Goal: Task Accomplishment & Management: Complete application form

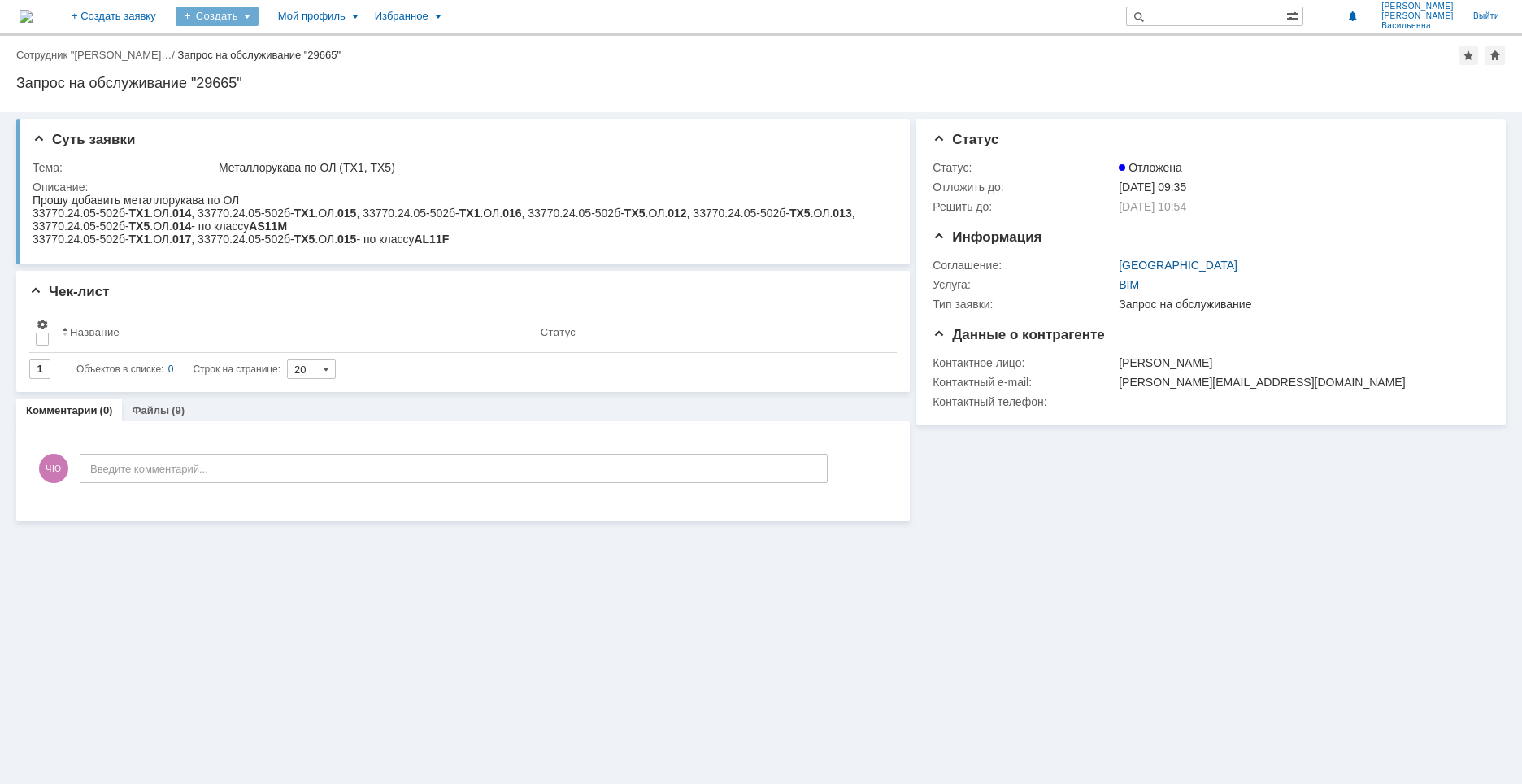
click at [258, 15] on div "Создать" at bounding box center [217, 16] width 83 height 19
click at [365, 13] on div "Мой профиль" at bounding box center [316, 16] width 97 height 32
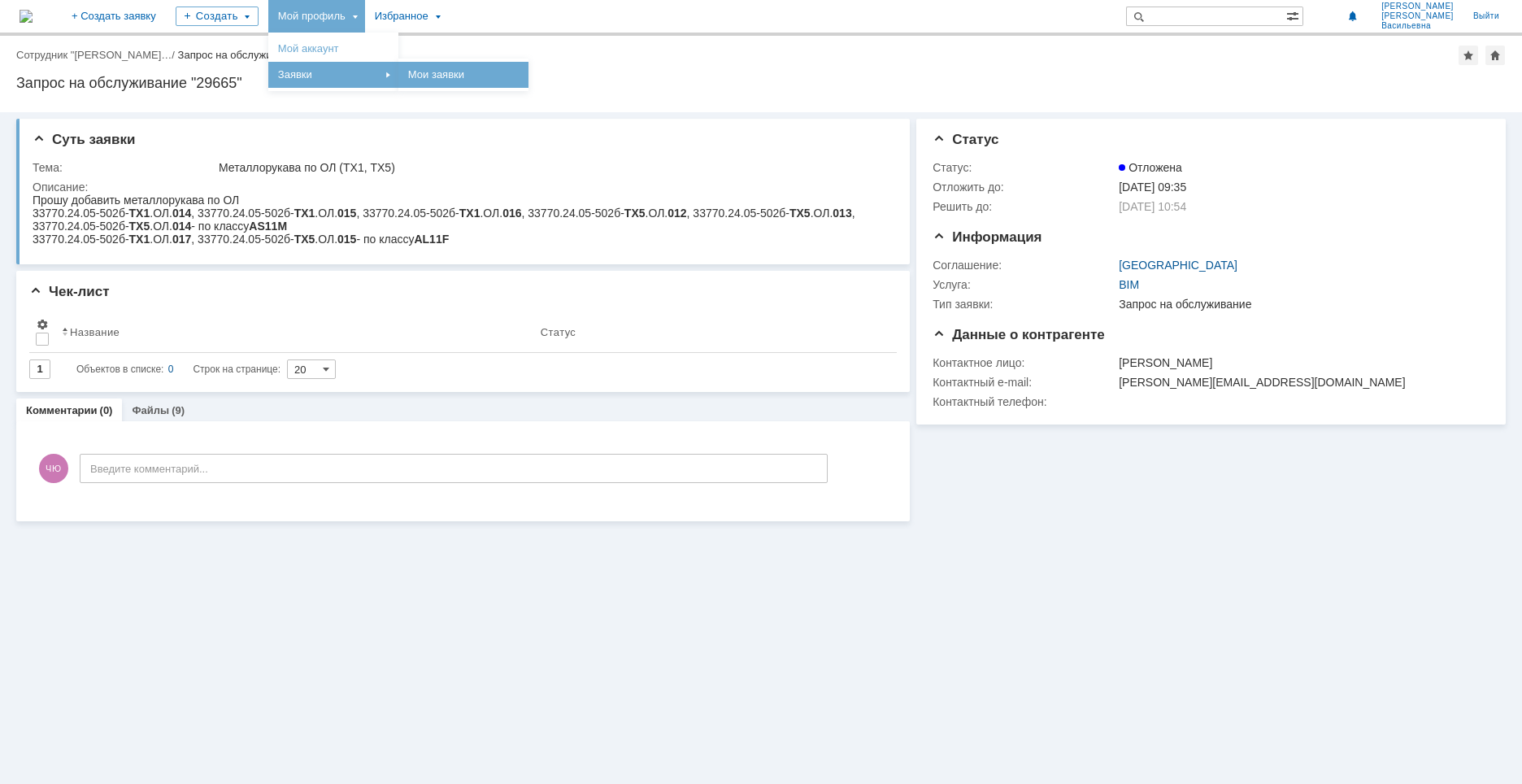
click at [483, 74] on link "Мои заявки" at bounding box center [463, 75] width 124 height 19
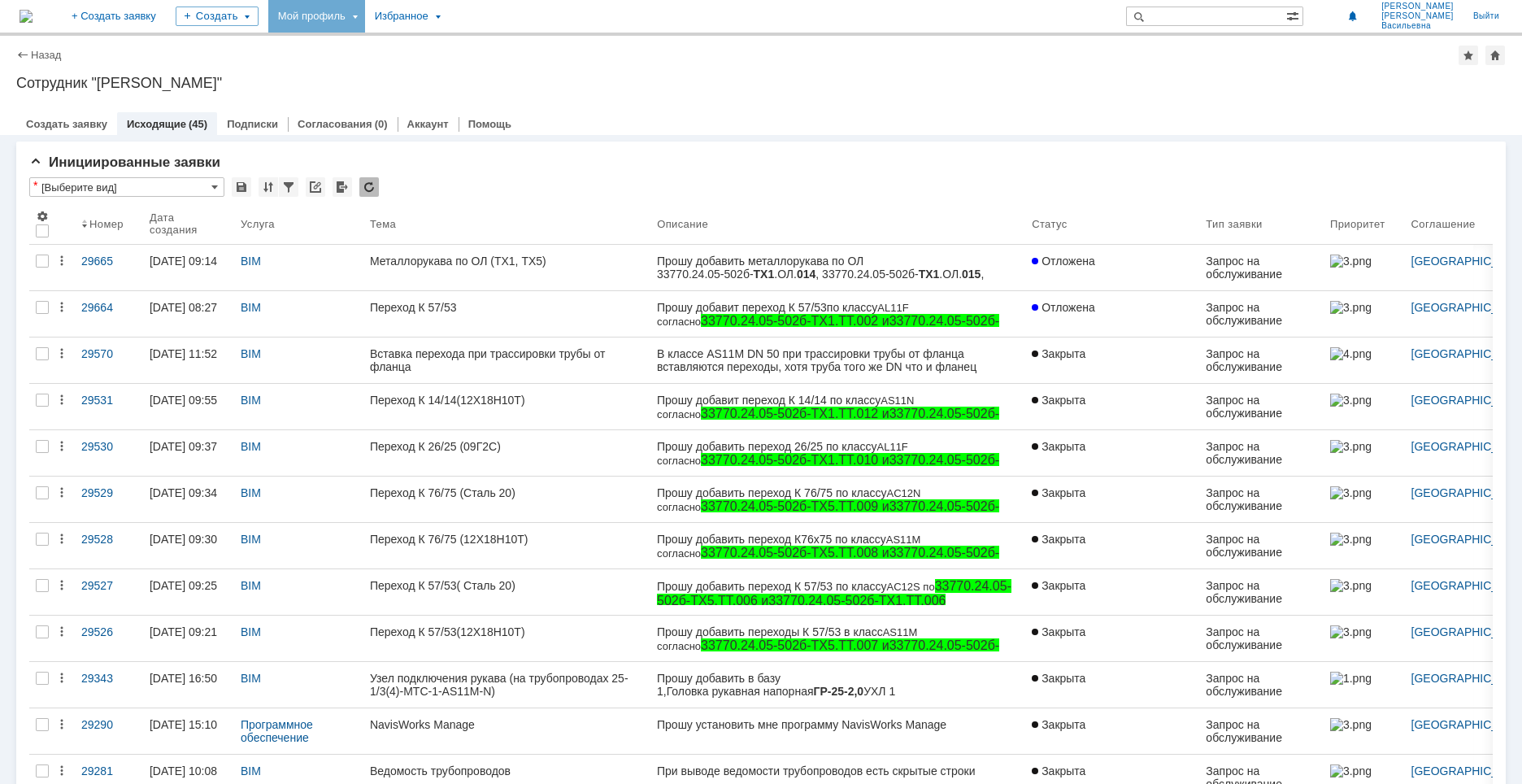
click at [140, 126] on link "Исходящие" at bounding box center [156, 124] width 59 height 12
click at [365, 12] on div "Мой профиль" at bounding box center [316, 16] width 97 height 32
click at [375, 44] on link "Мой аккаунт" at bounding box center [333, 48] width 124 height 19
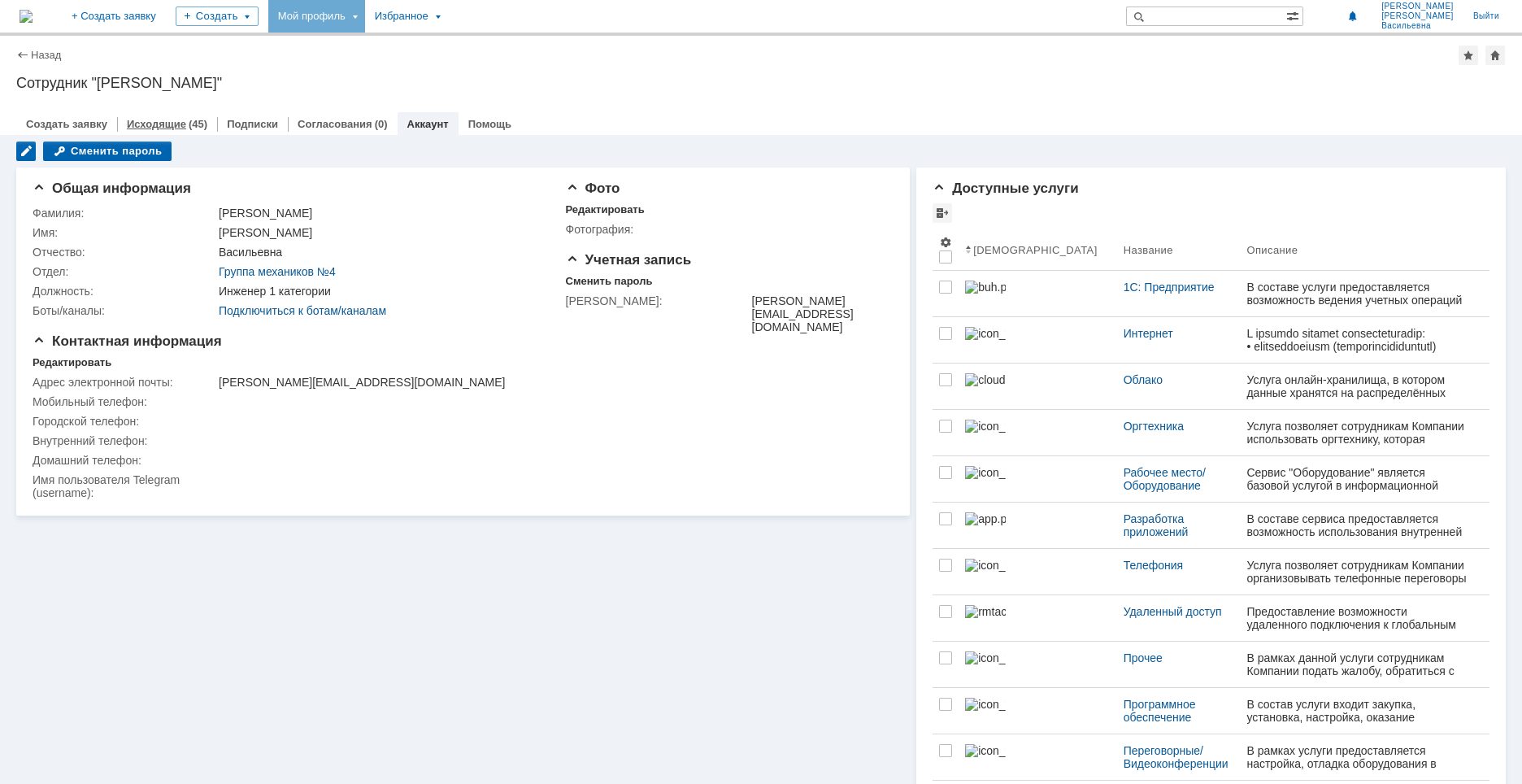
click at [144, 126] on link "Исходящие" at bounding box center [156, 124] width 59 height 12
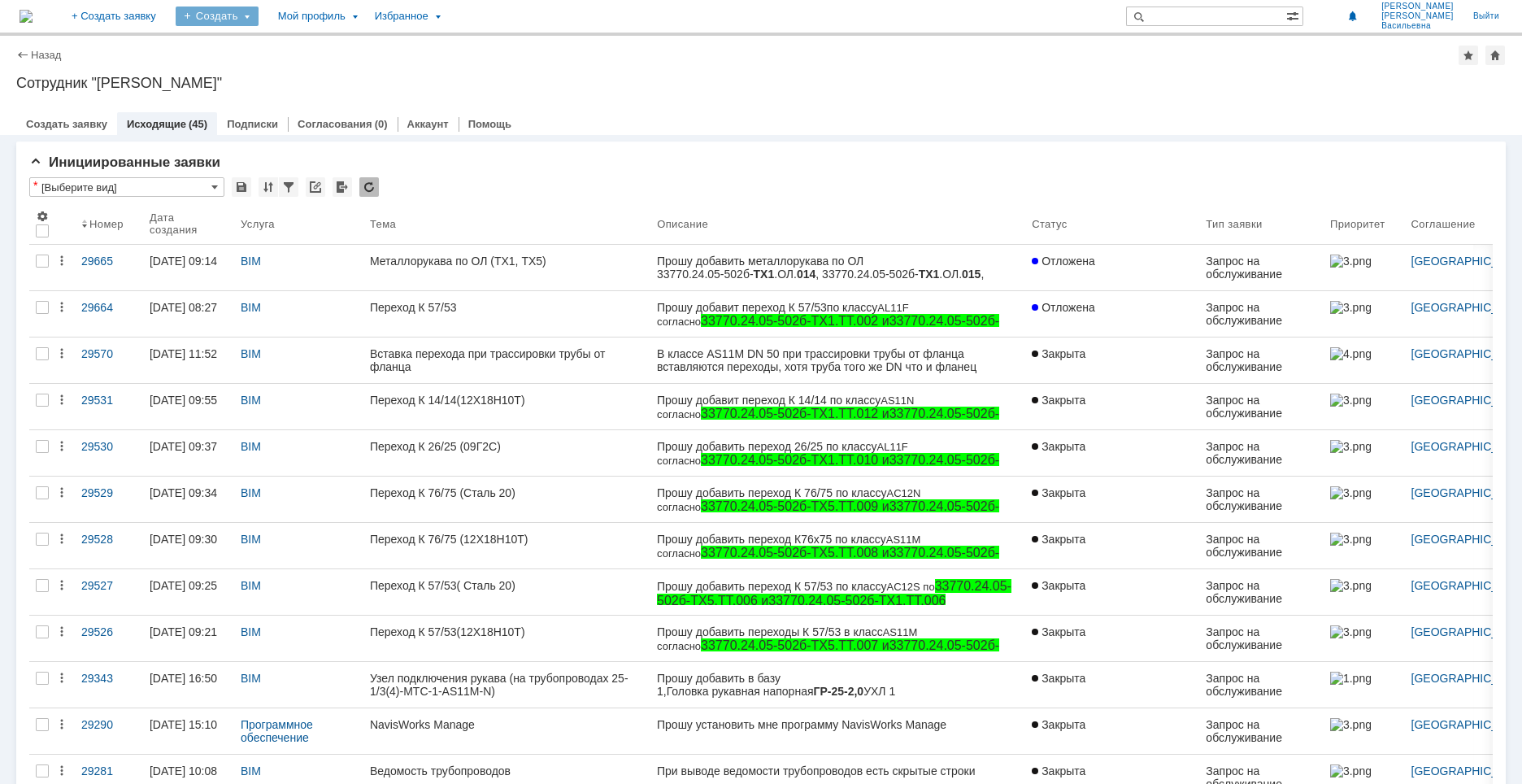
click at [258, 13] on div "Создать" at bounding box center [217, 16] width 83 height 19
click at [283, 45] on link "Заявка" at bounding box center [241, 48] width 124 height 19
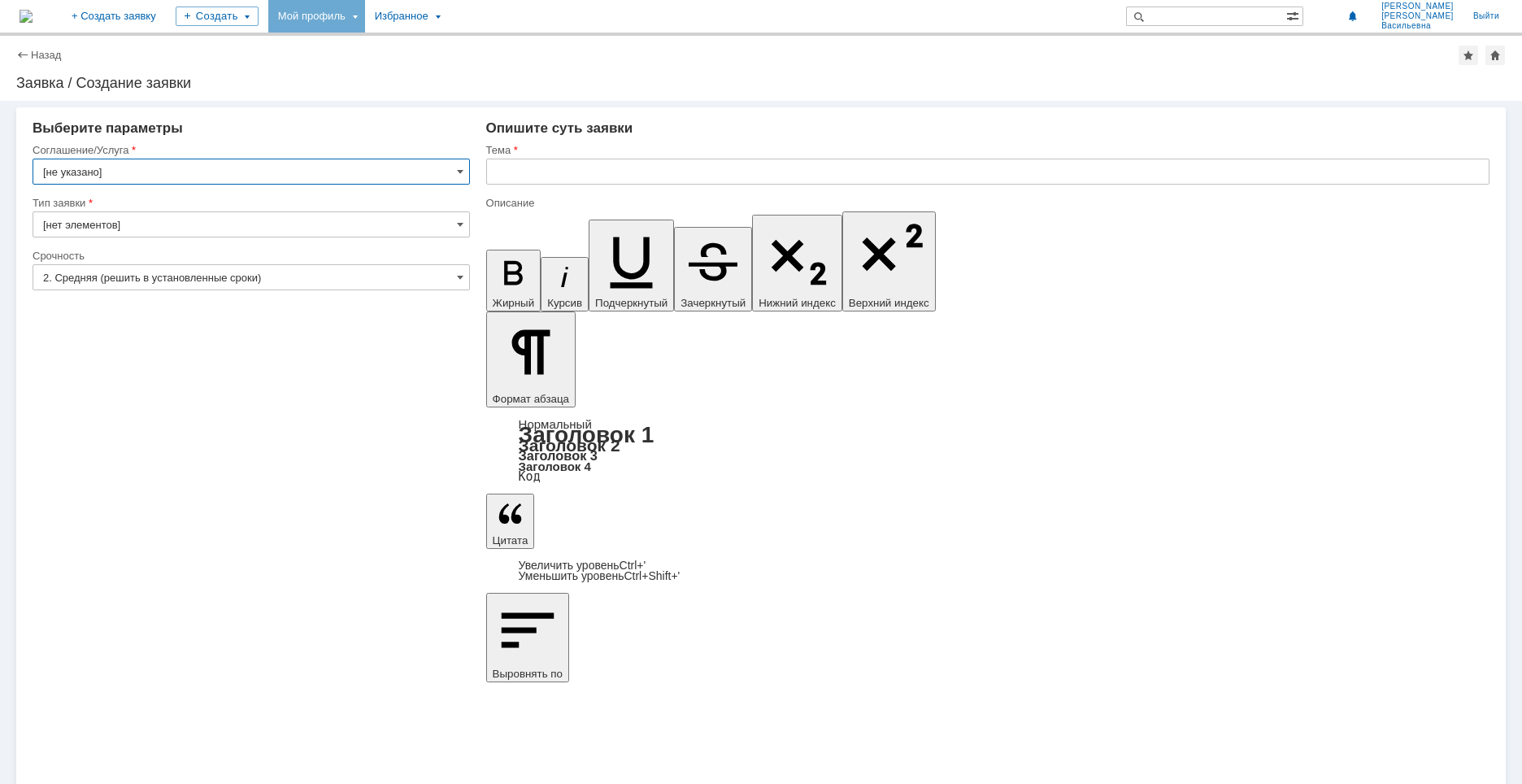
click at [354, 21] on div "Мой профиль" at bounding box center [316, 16] width 97 height 32
click at [354, 39] on link "Мой аккаунт" at bounding box center [333, 48] width 124 height 19
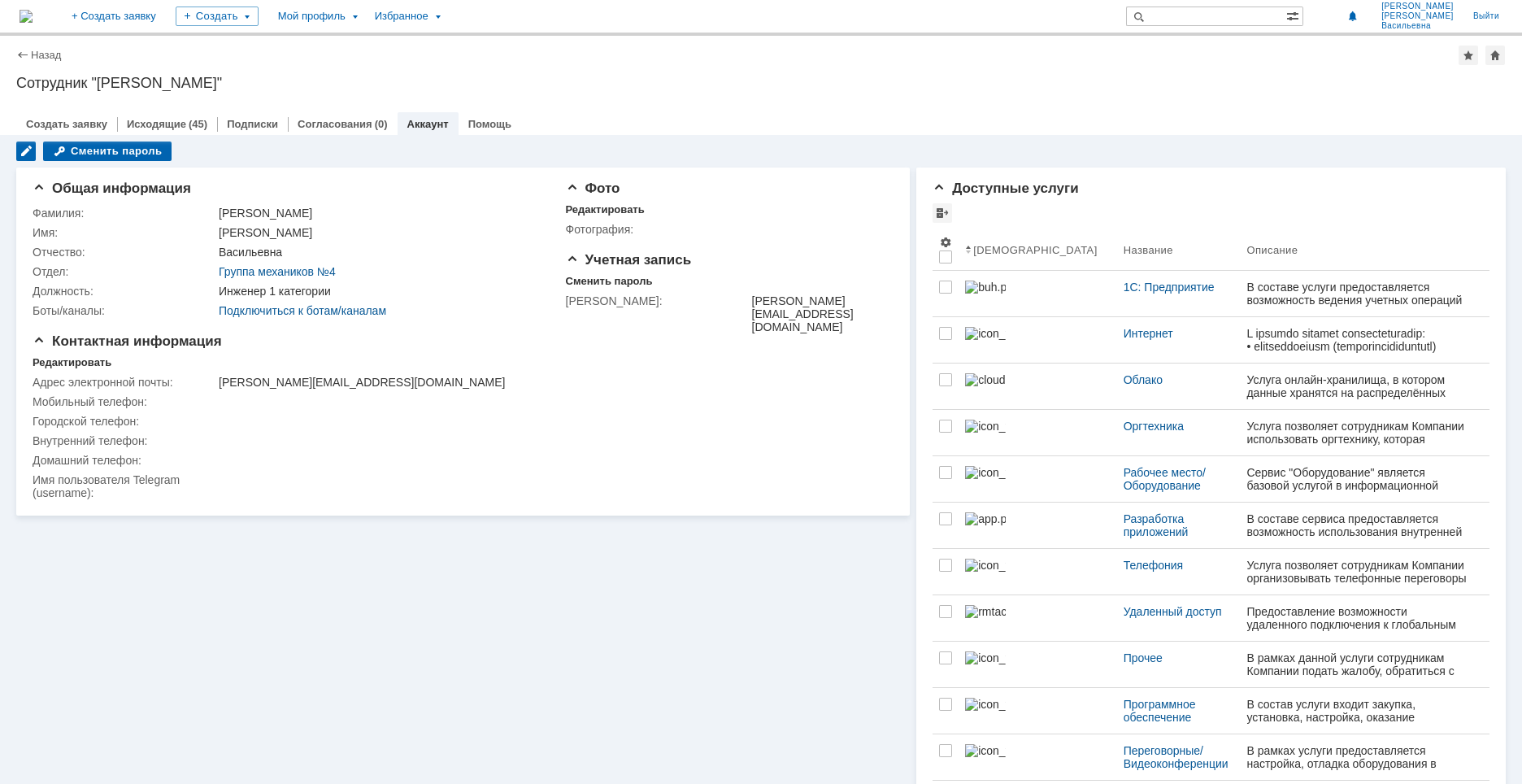
click at [32, 23] on img at bounding box center [26, 17] width 13 height 13
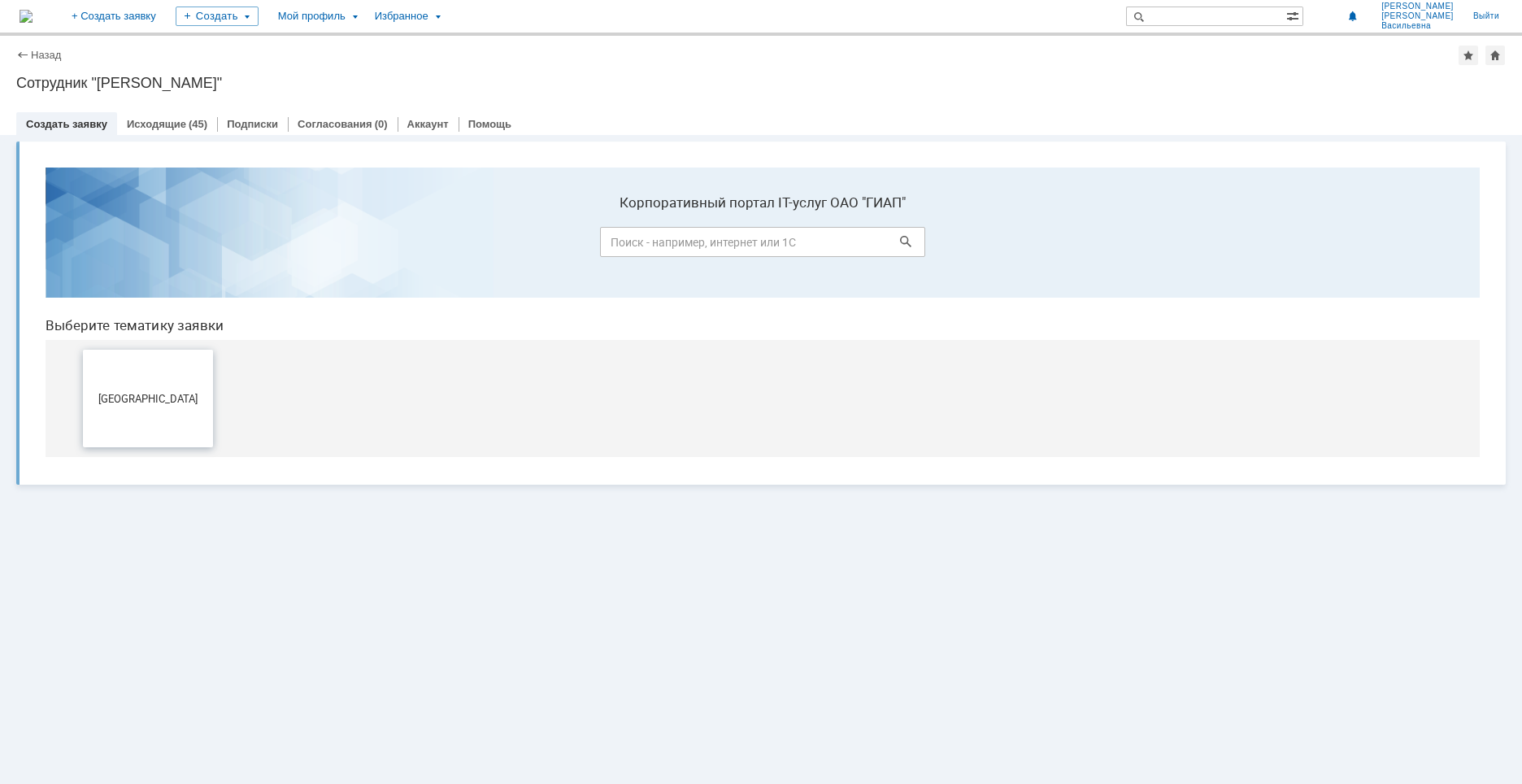
click at [160, 407] on button "[GEOGRAPHIC_DATA]" at bounding box center [148, 398] width 130 height 98
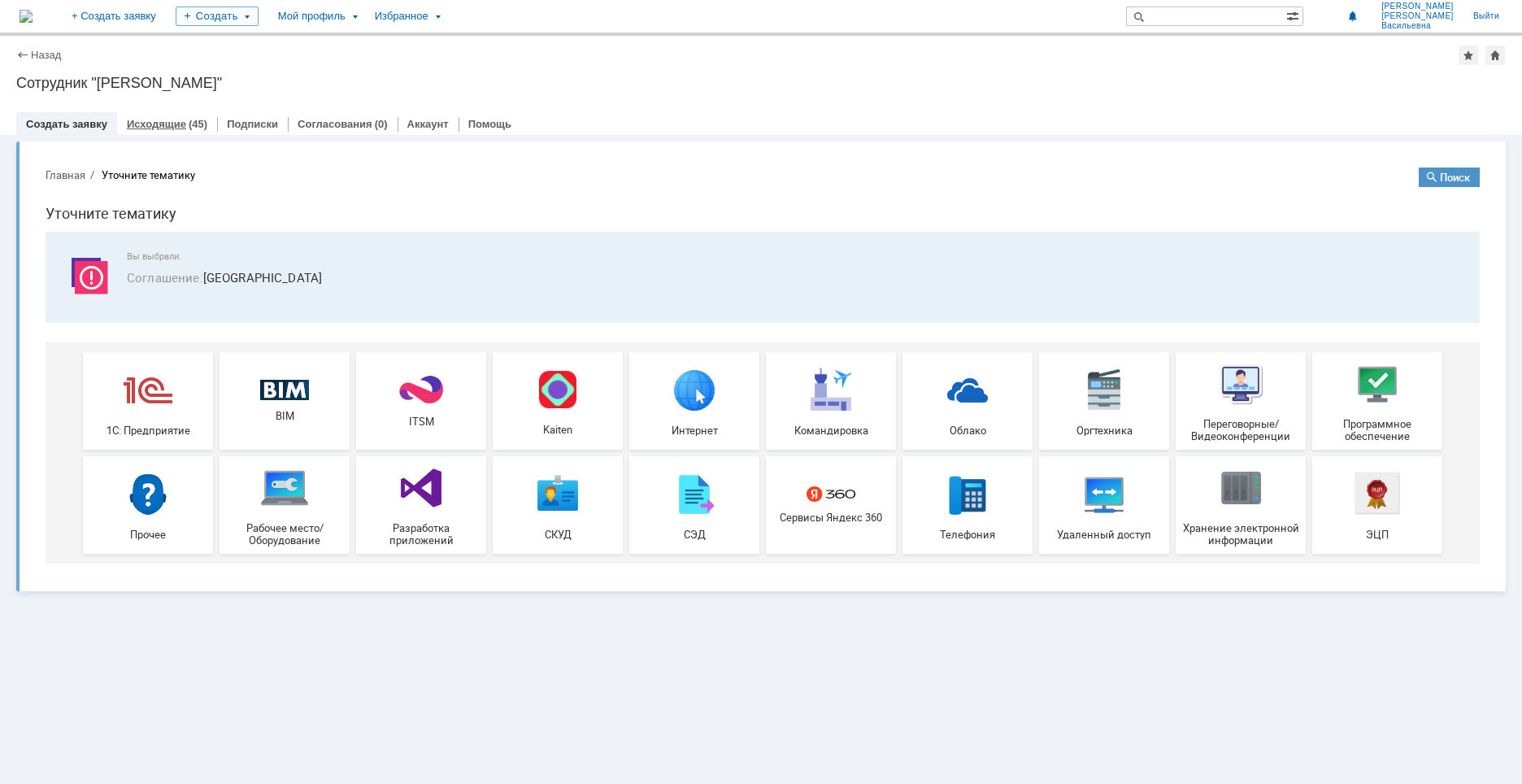
click at [161, 125] on link "Исходящие" at bounding box center [156, 124] width 59 height 12
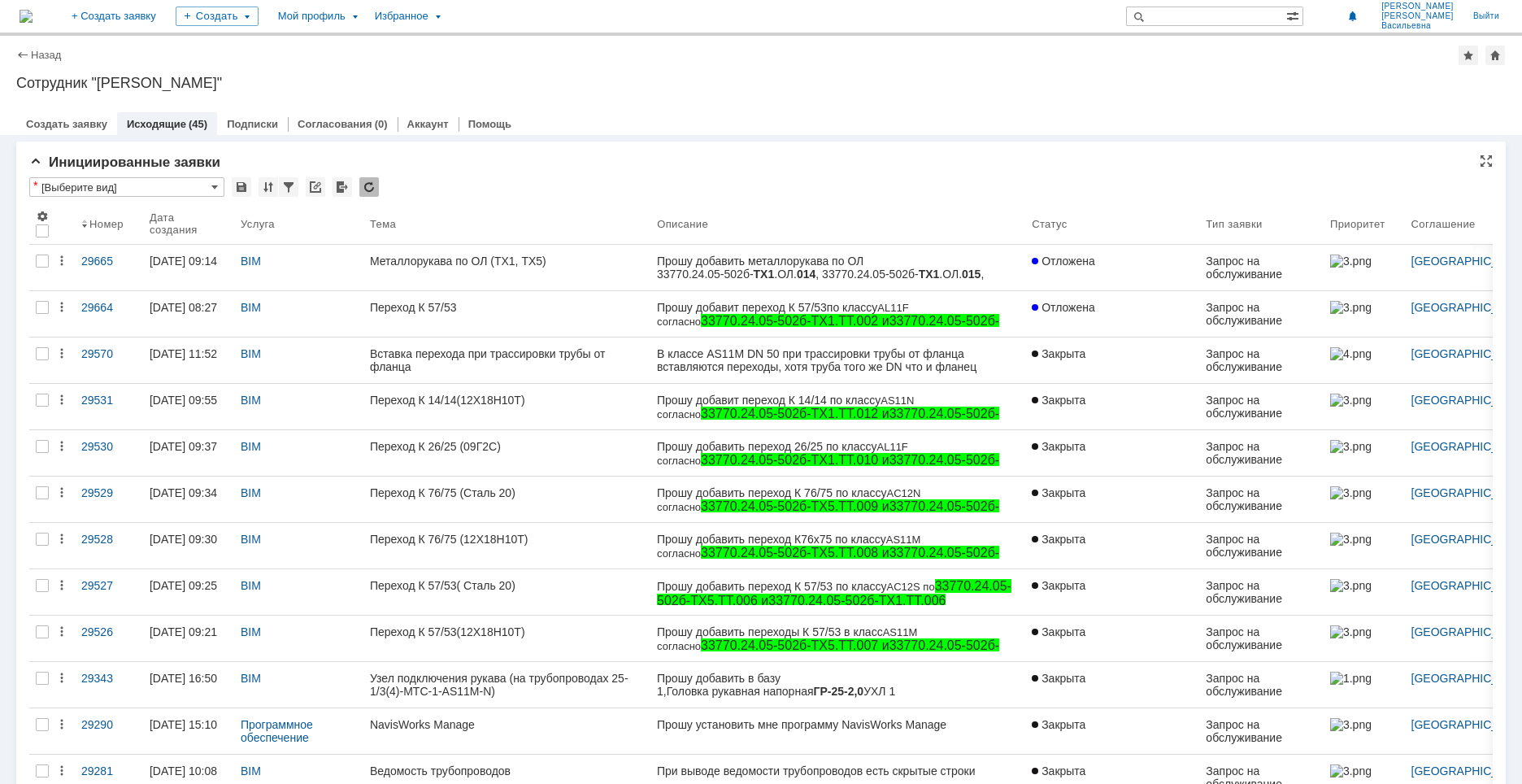
click at [137, 183] on input "[Выберите вид]" at bounding box center [127, 186] width 196 height 19
type input "29650"
click at [78, 216] on div "29650" at bounding box center [128, 221] width 189 height 13
click at [277, 238] on th "Услуга" at bounding box center [299, 223] width 129 height 42
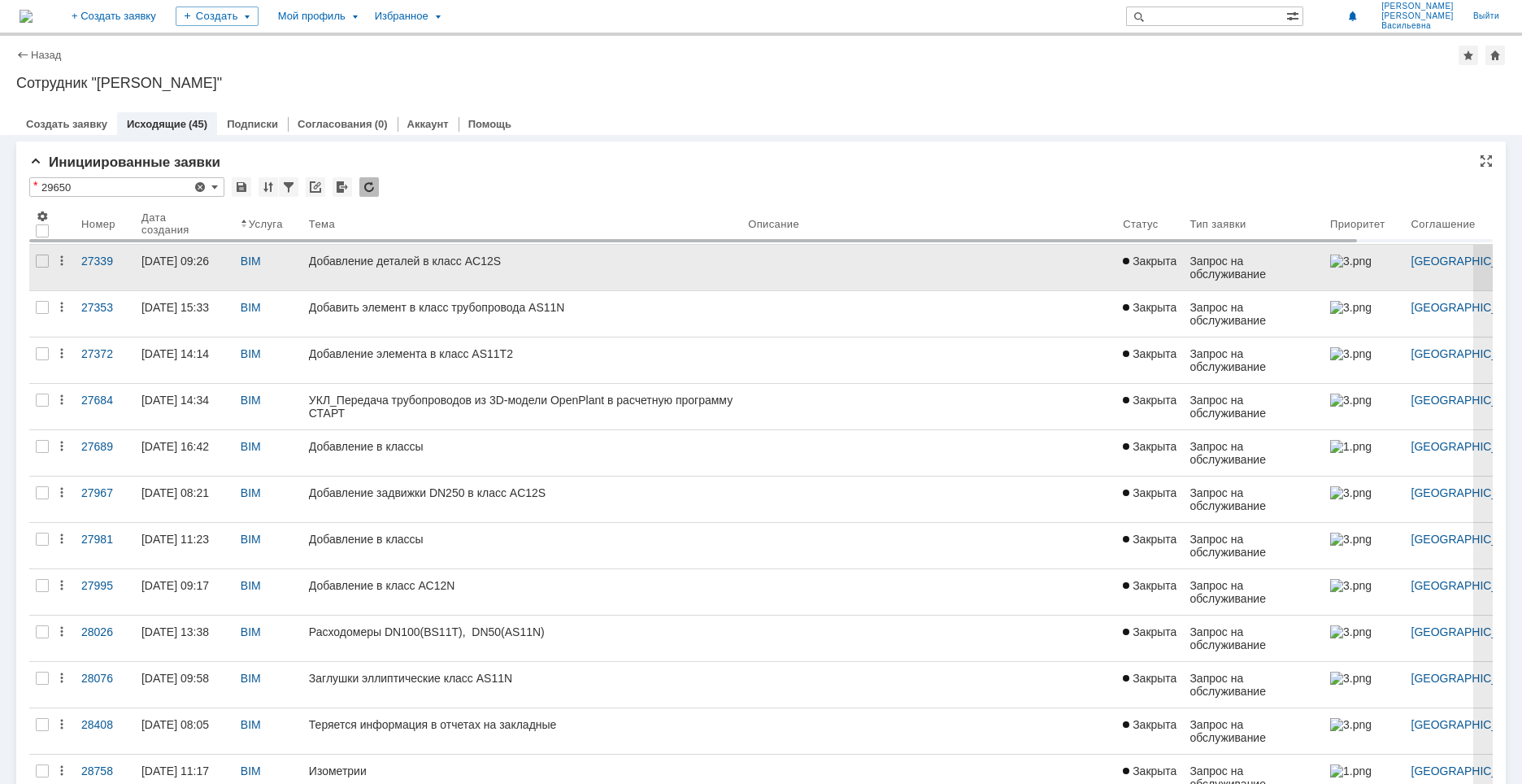
type input "[Выберите вид]"
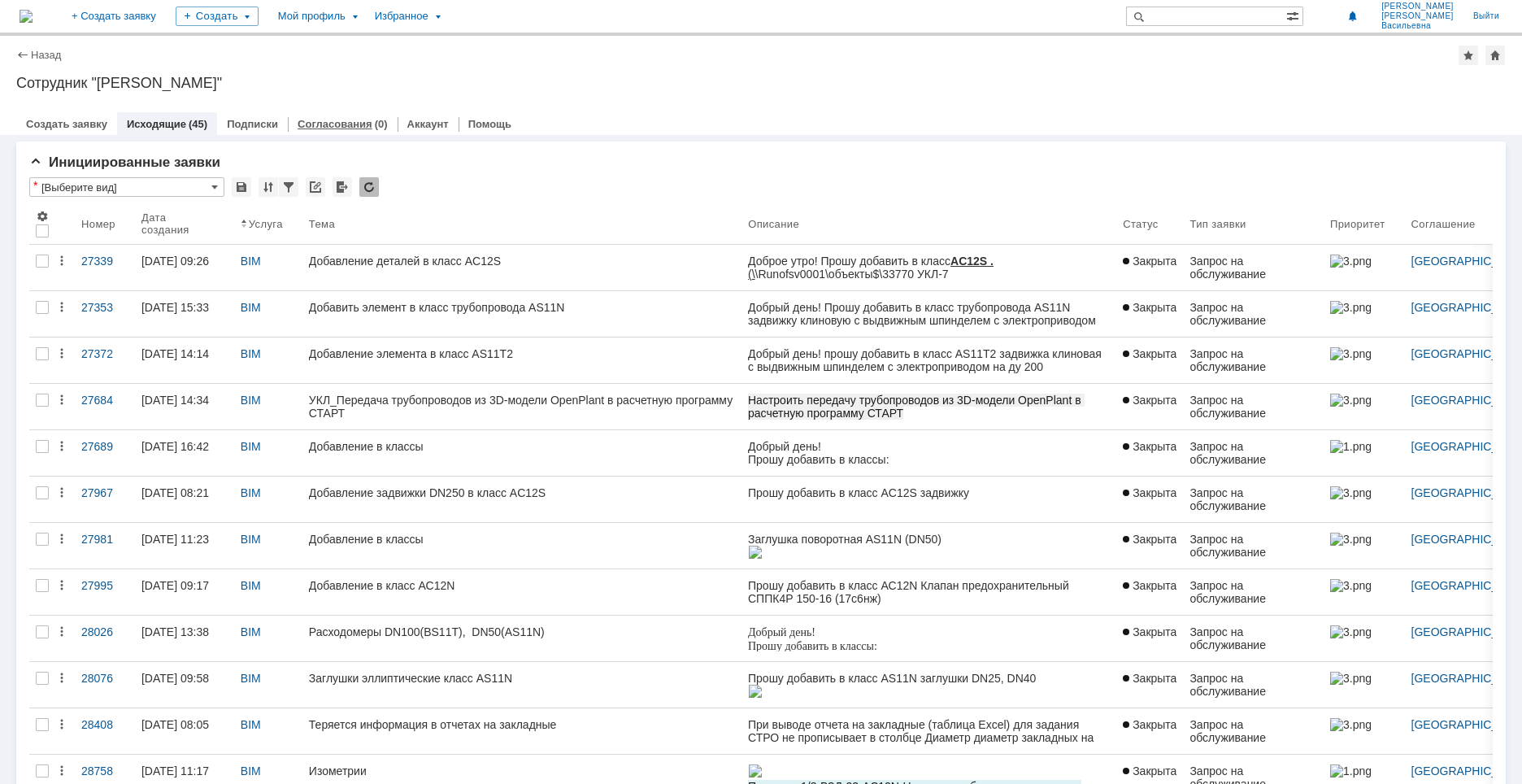
click at [335, 128] on link "Согласования" at bounding box center [335, 124] width 75 height 12
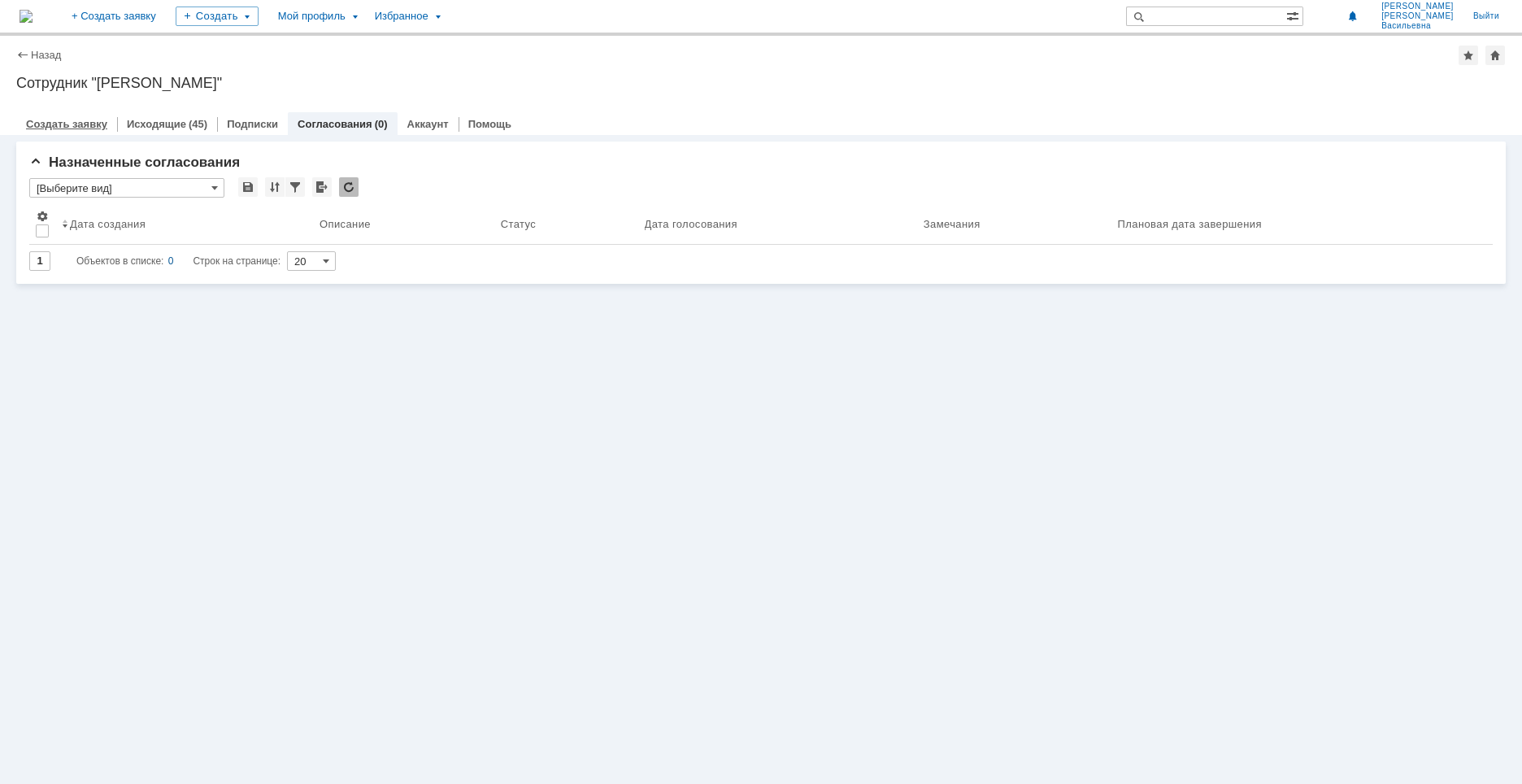
click at [65, 120] on link "Создать заявку" at bounding box center [66, 124] width 81 height 12
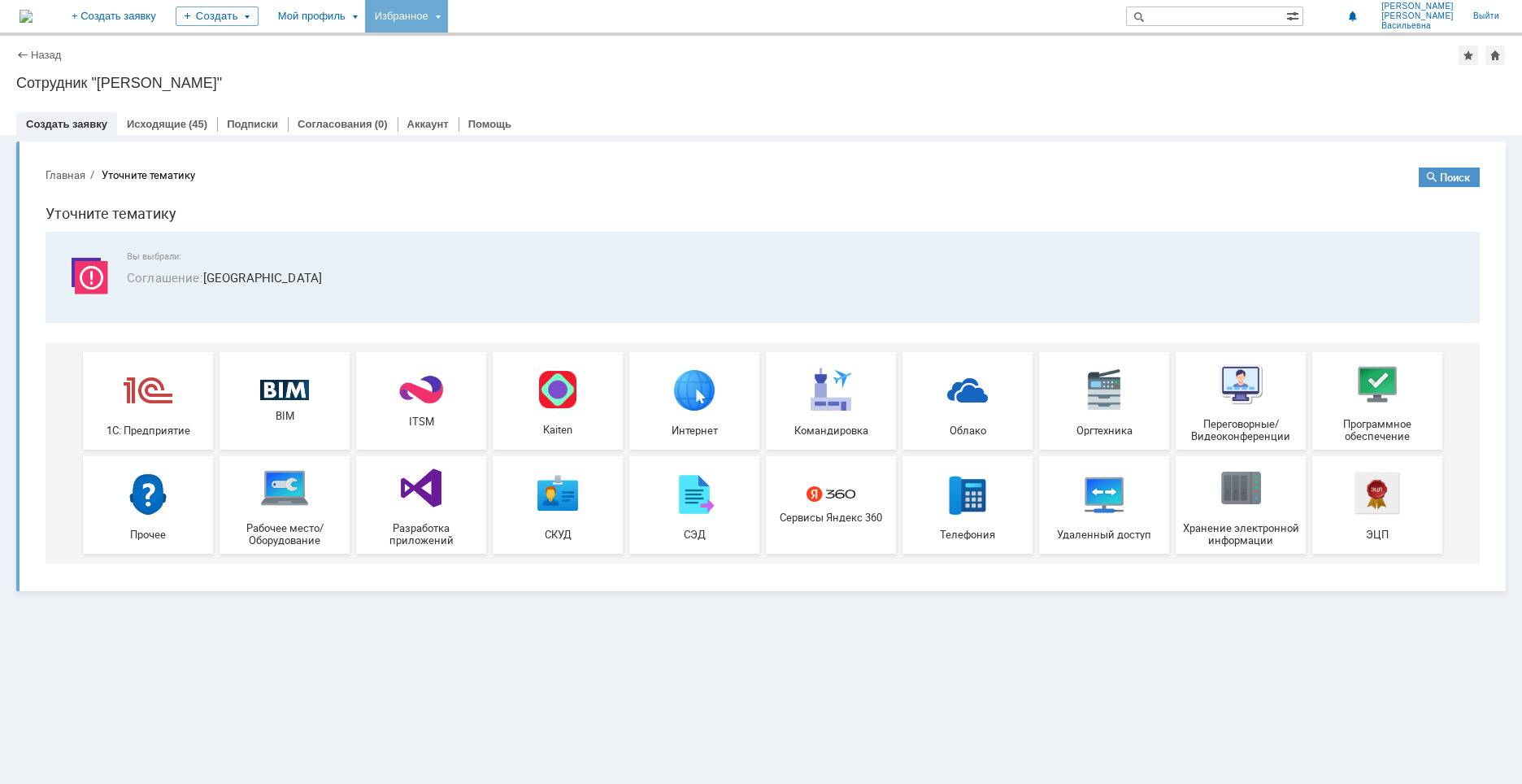
click at [448, 9] on div "Избранное" at bounding box center [407, 16] width 83 height 32
click at [448, 18] on div "Избранное" at bounding box center [407, 16] width 83 height 32
click at [157, 124] on link "Исходящие" at bounding box center [156, 124] width 59 height 12
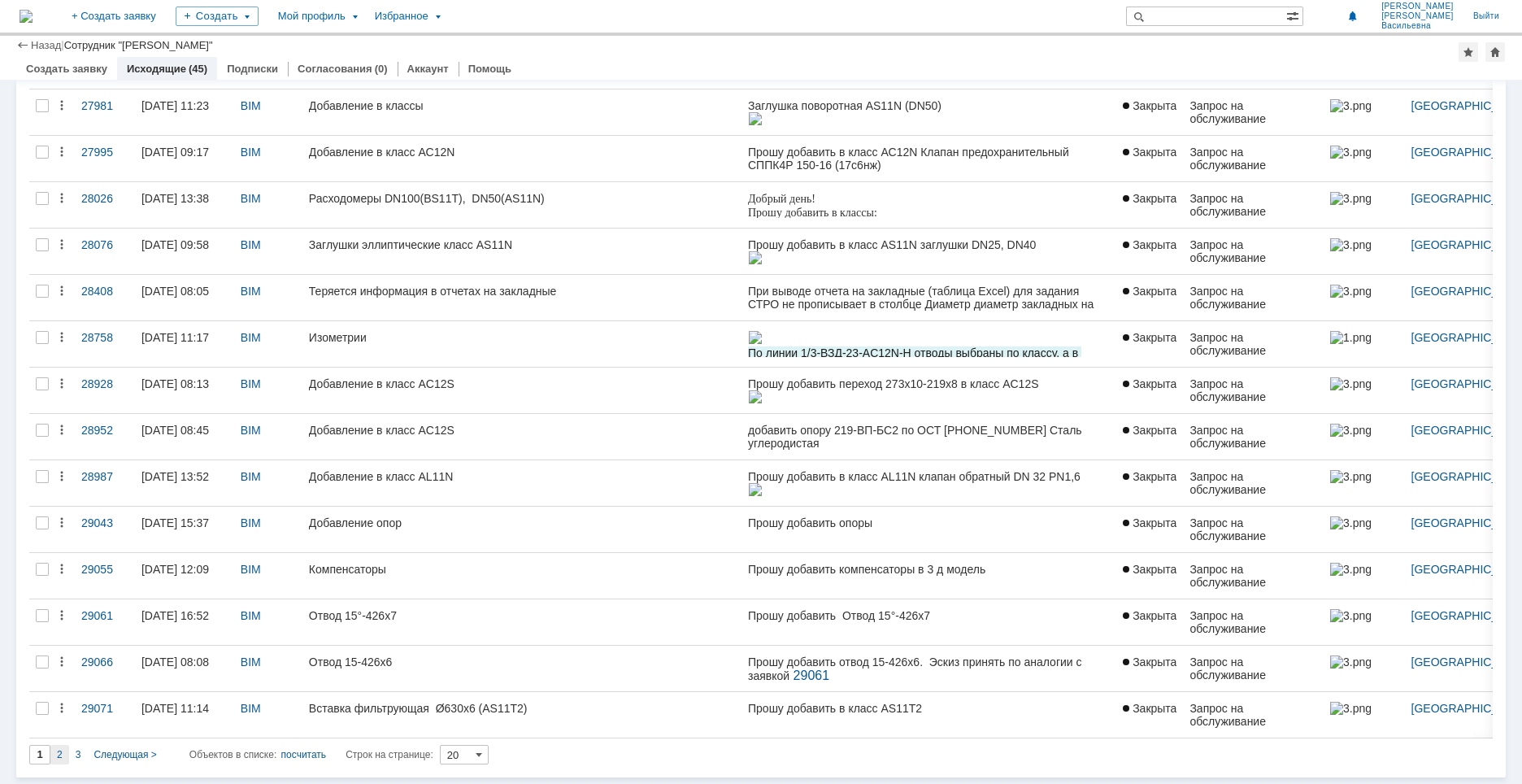
click at [64, 754] on div "2" at bounding box center [60, 754] width 18 height 19
type input "2"
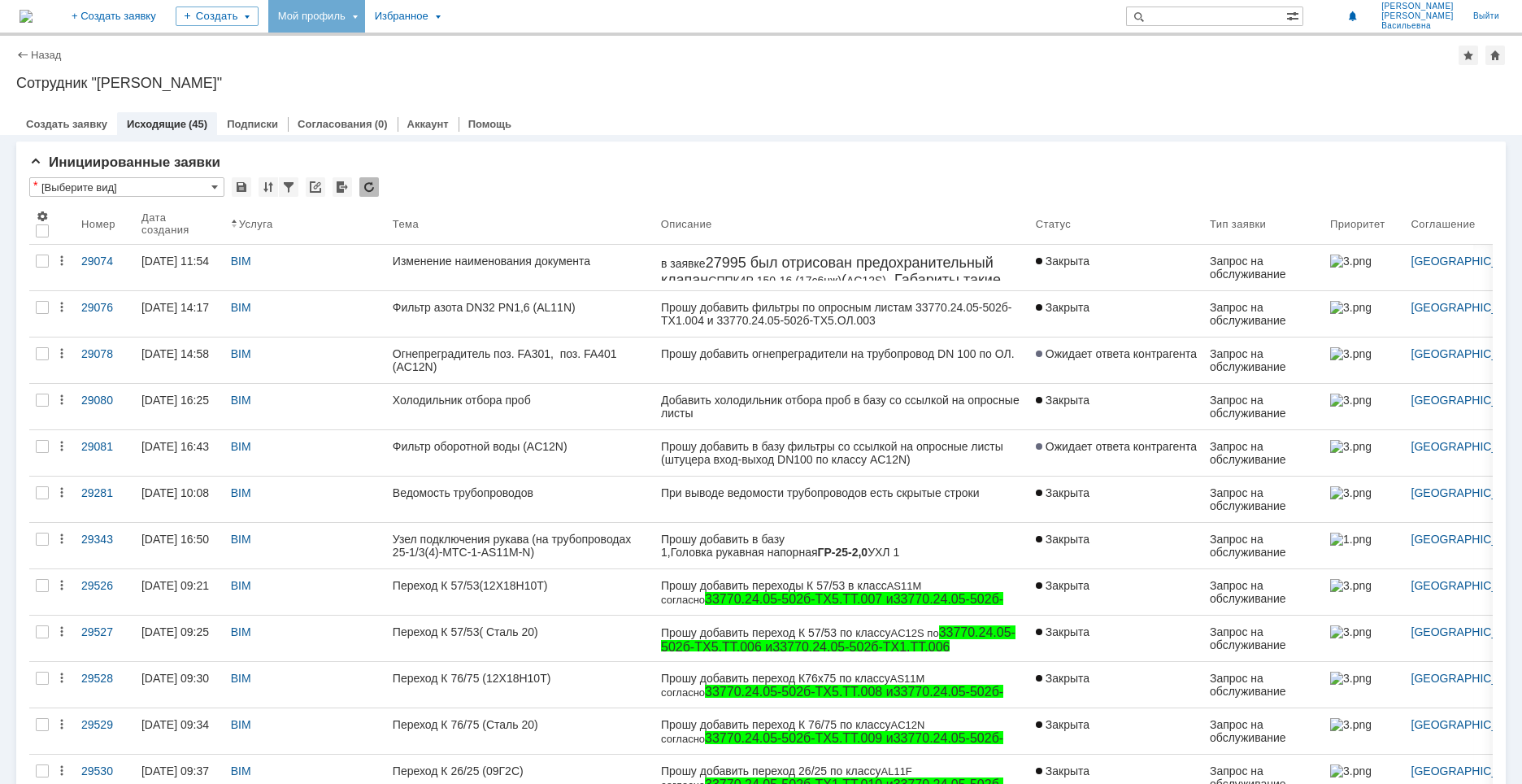
click at [365, 13] on div "Мой профиль" at bounding box center [316, 16] width 97 height 32
click at [375, 45] on link "Мой аккаунт" at bounding box center [333, 48] width 124 height 19
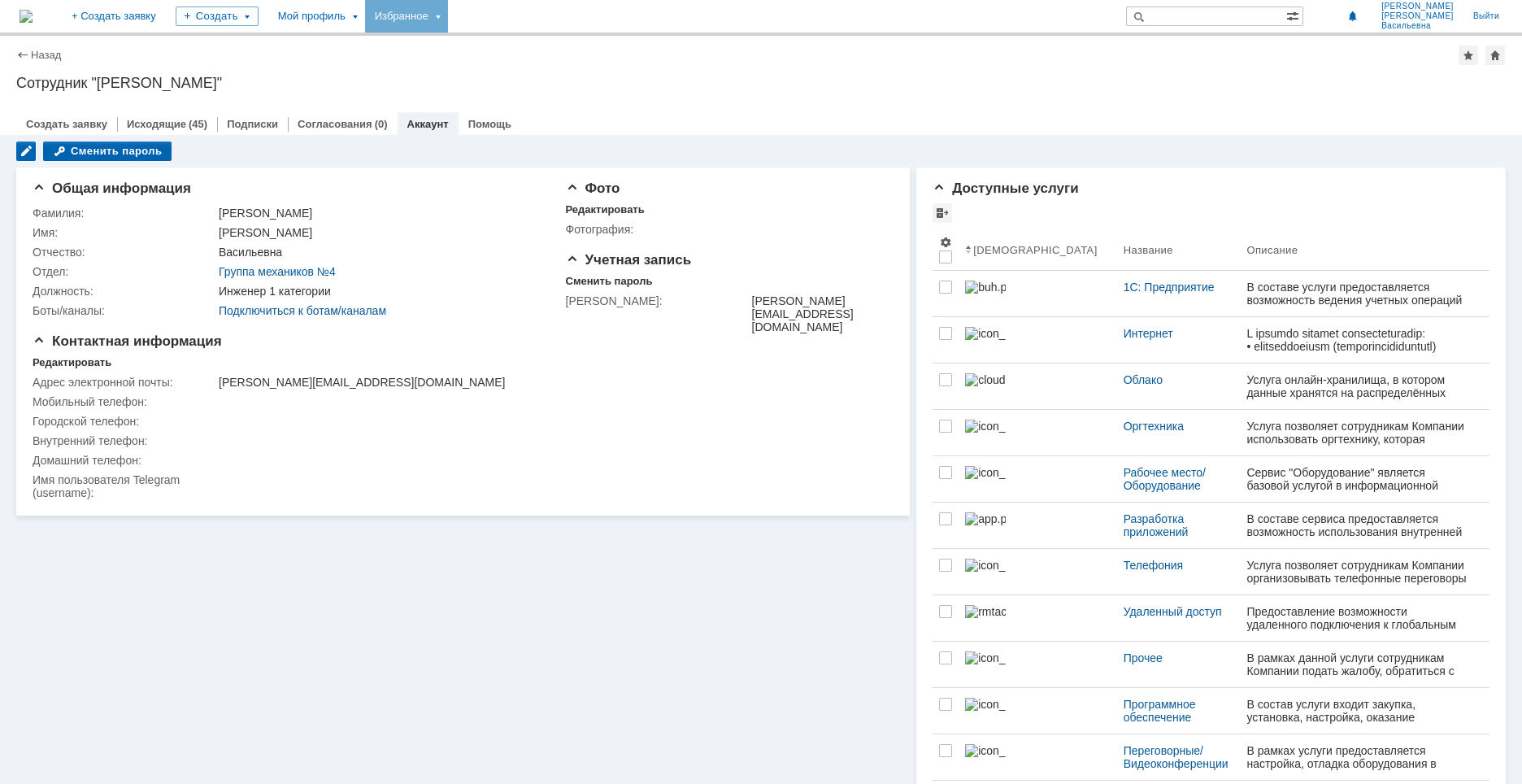
click at [448, 17] on div "Избранное" at bounding box center [407, 16] width 83 height 32
click at [160, 126] on link "Исходящие" at bounding box center [156, 124] width 59 height 12
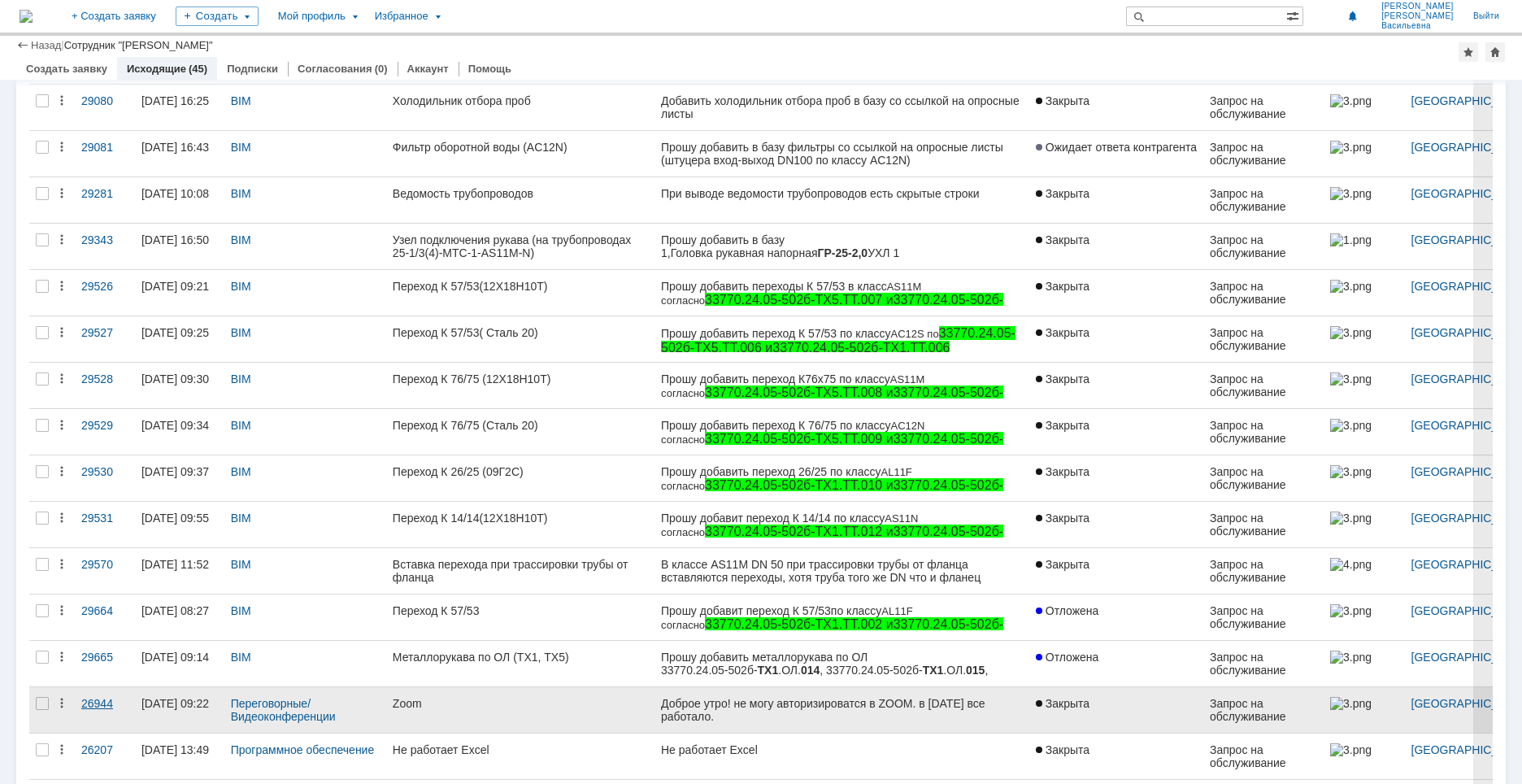
scroll to position [378, 0]
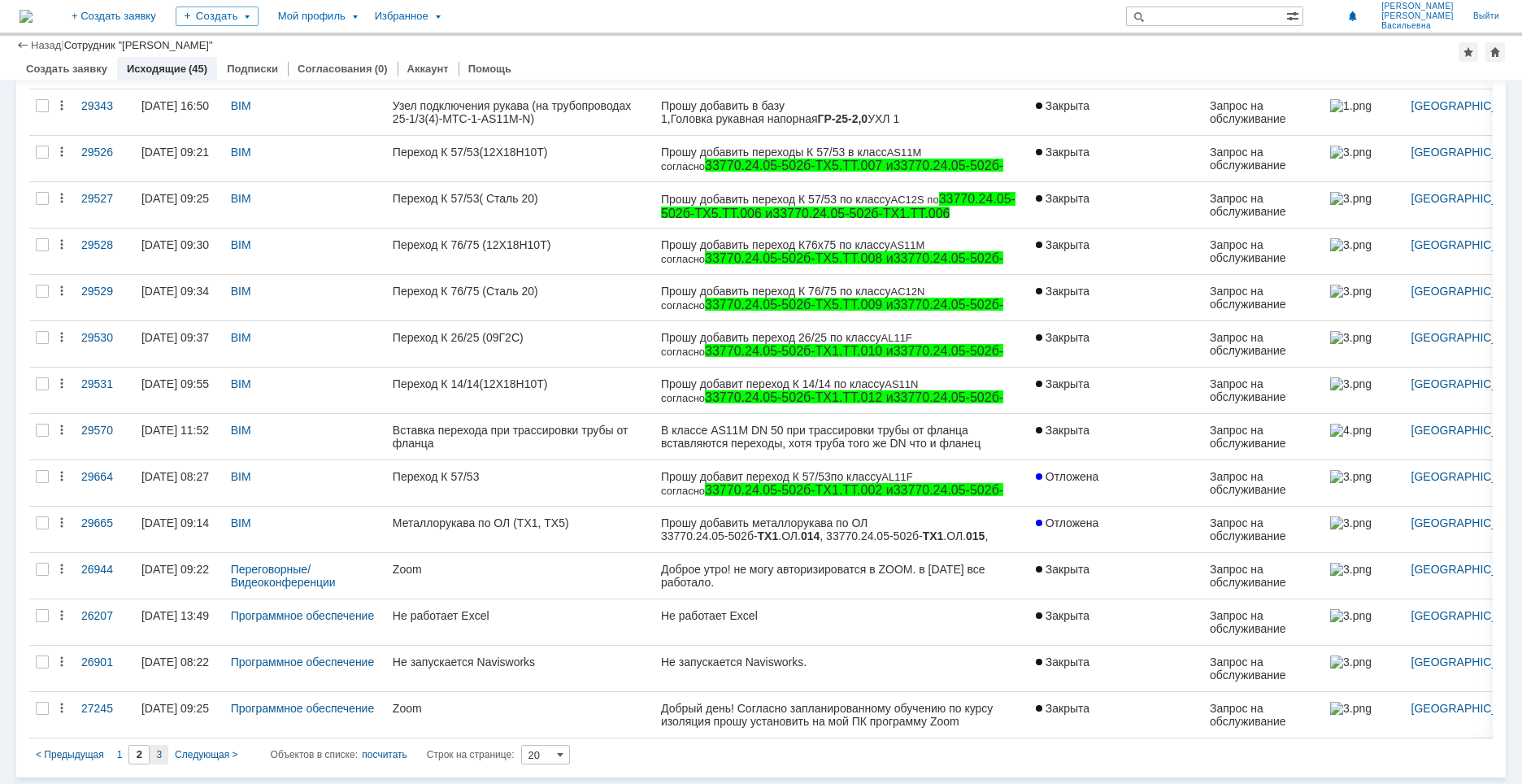
click at [156, 757] on span "3" at bounding box center [159, 754] width 6 height 11
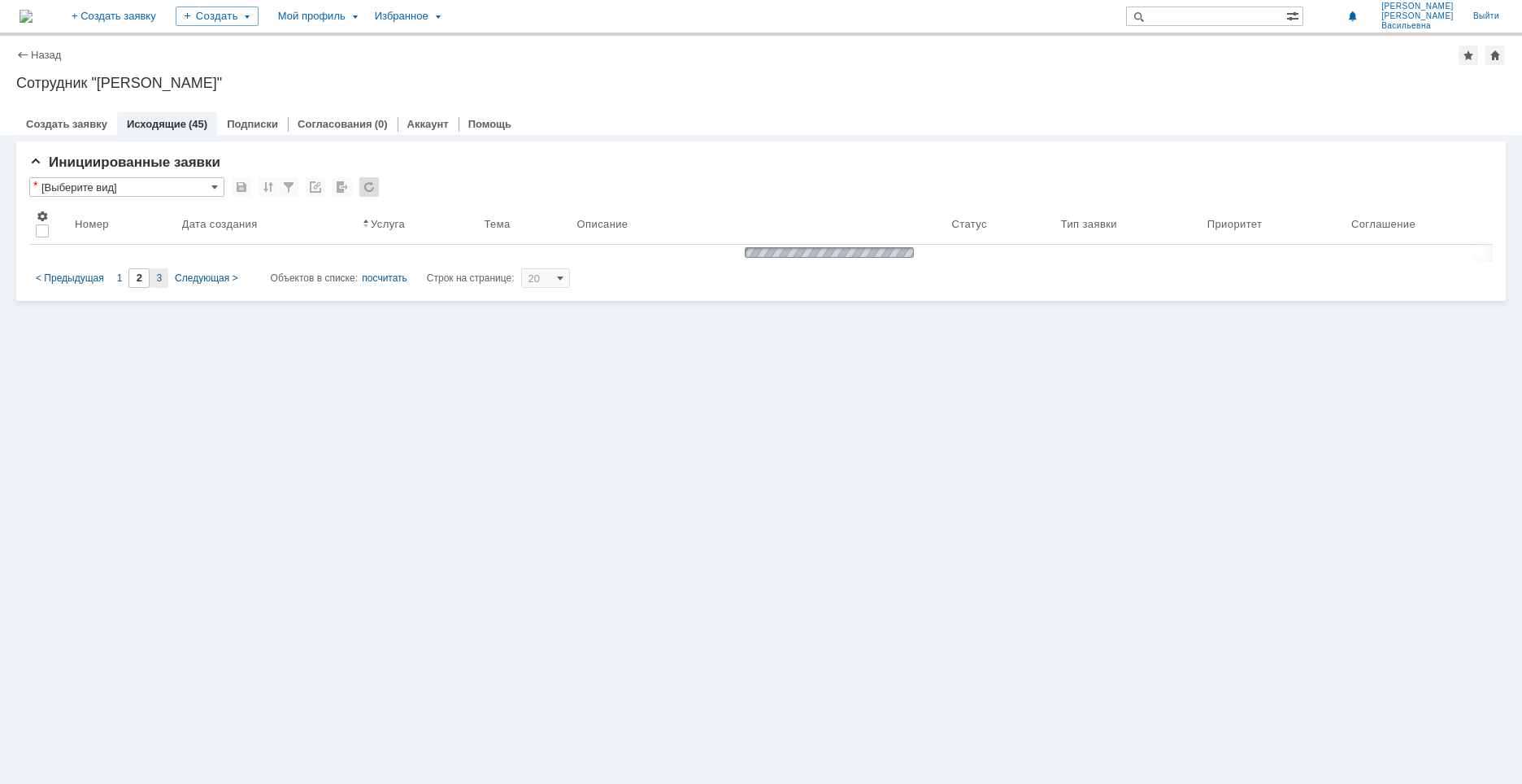
scroll to position [0, 0]
type input "3"
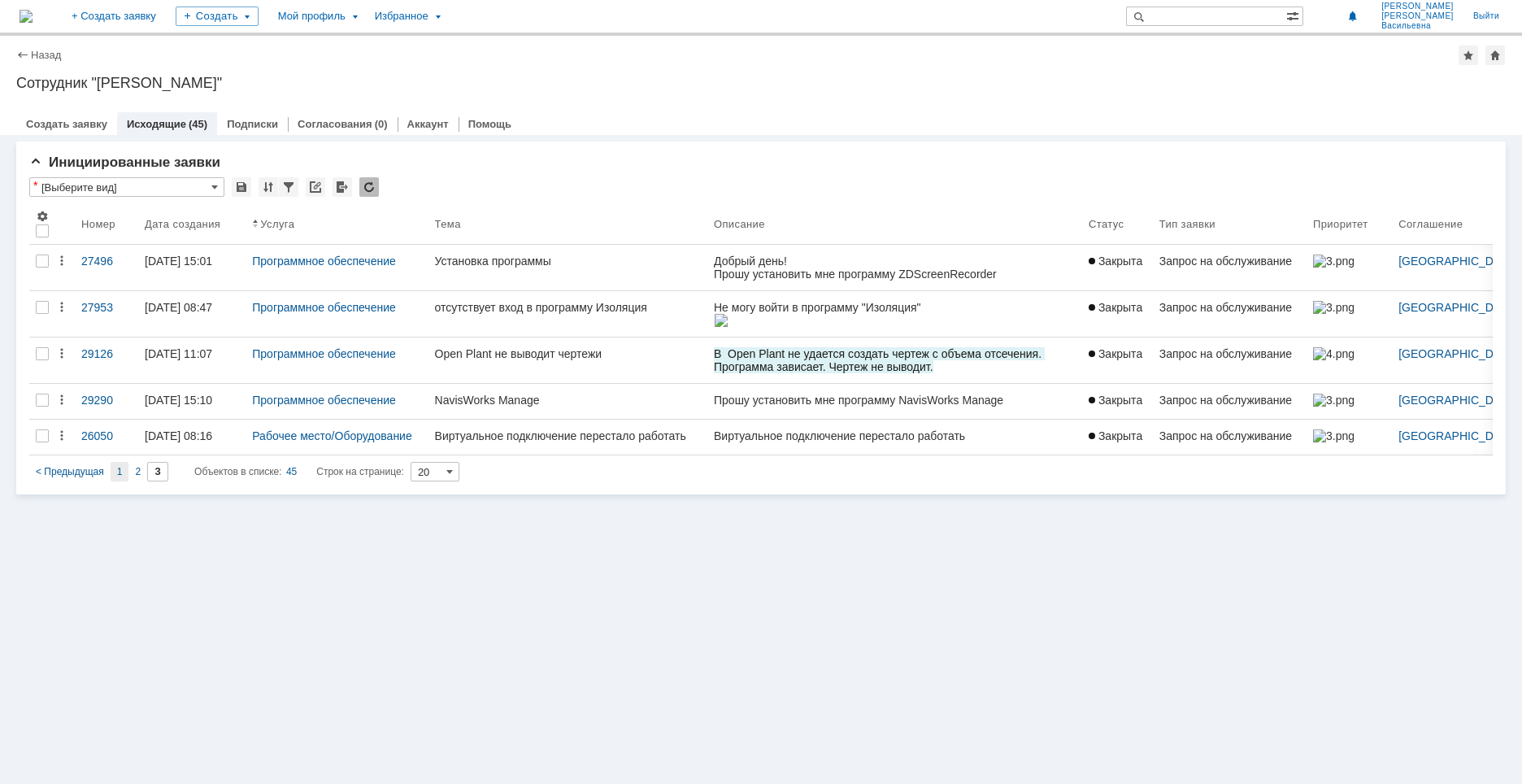
click at [117, 469] on span "1" at bounding box center [120, 471] width 6 height 11
type input "1"
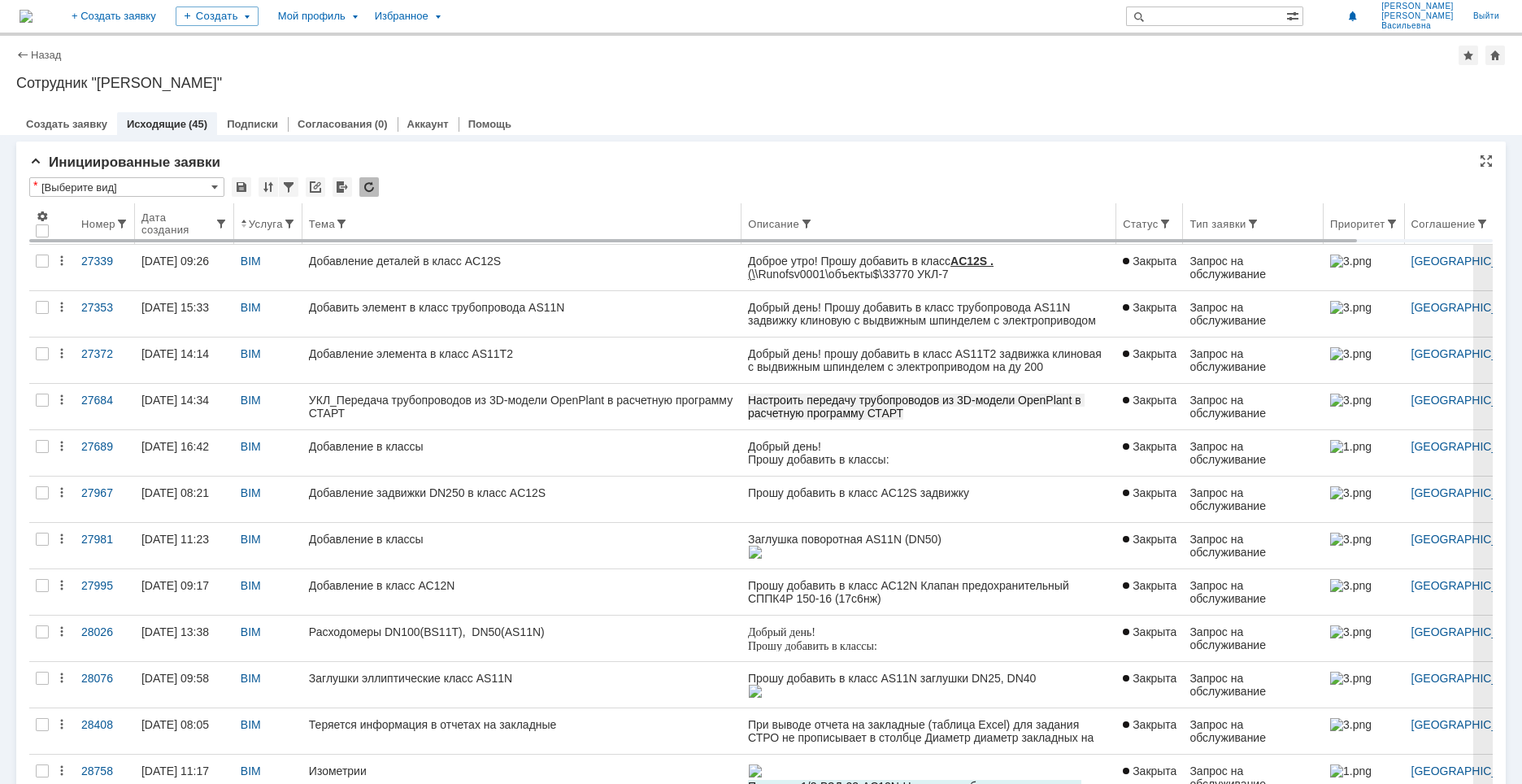
click at [171, 226] on div "Дата создания" at bounding box center [177, 223] width 73 height 24
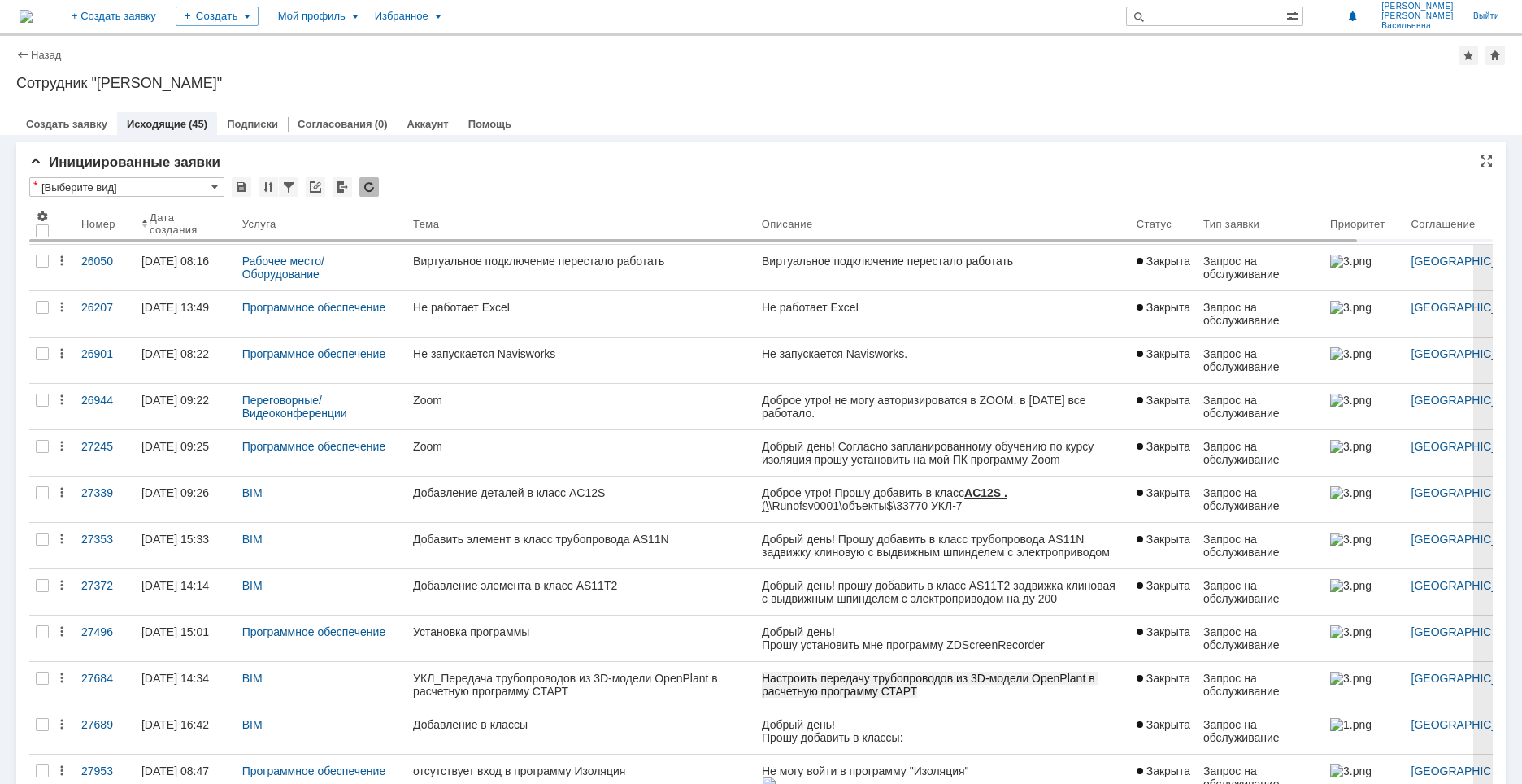
click at [155, 120] on link "Исходящие" at bounding box center [156, 124] width 59 height 12
click at [32, 17] on img at bounding box center [26, 17] width 13 height 13
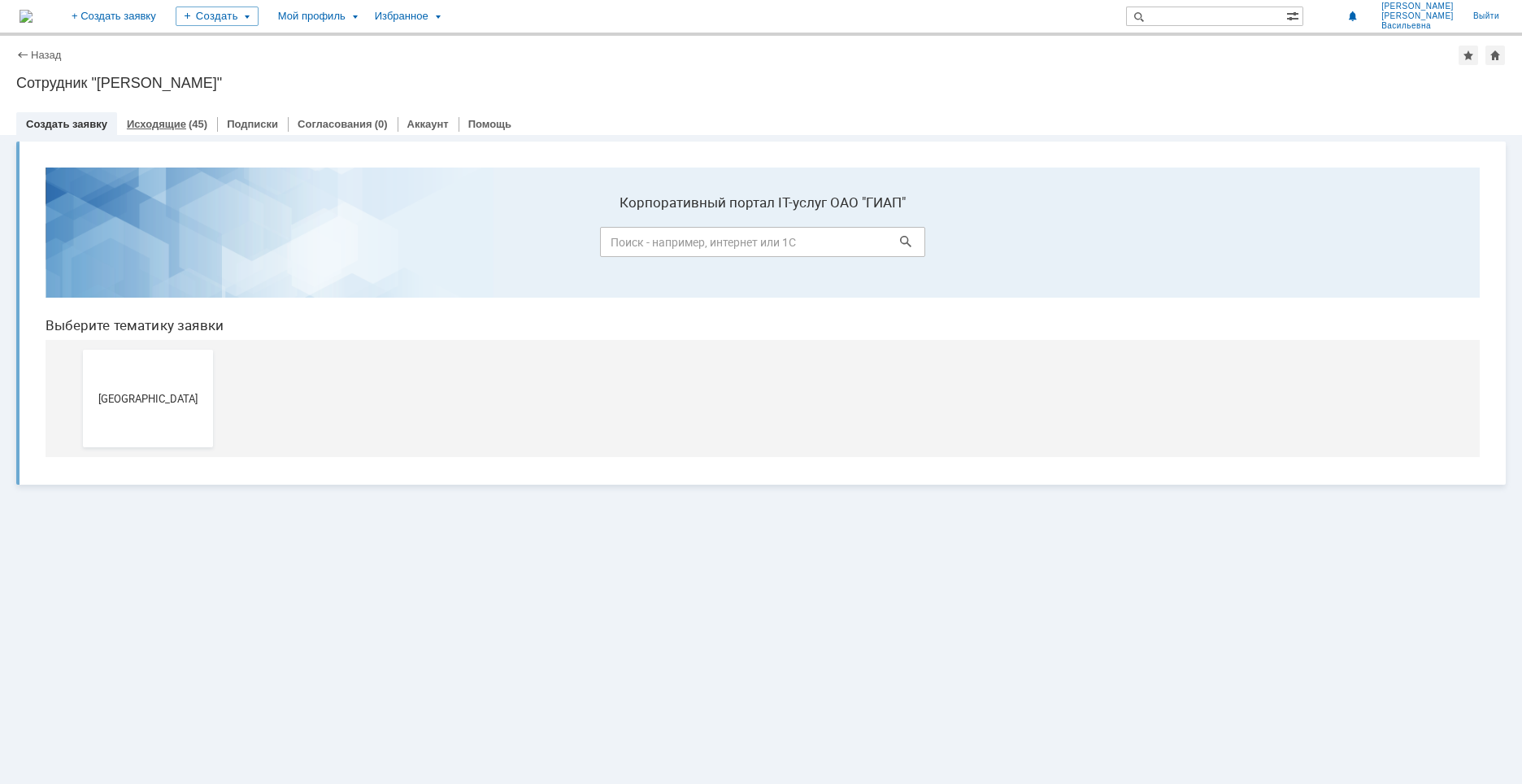
click at [161, 124] on link "Исходящие" at bounding box center [156, 124] width 59 height 12
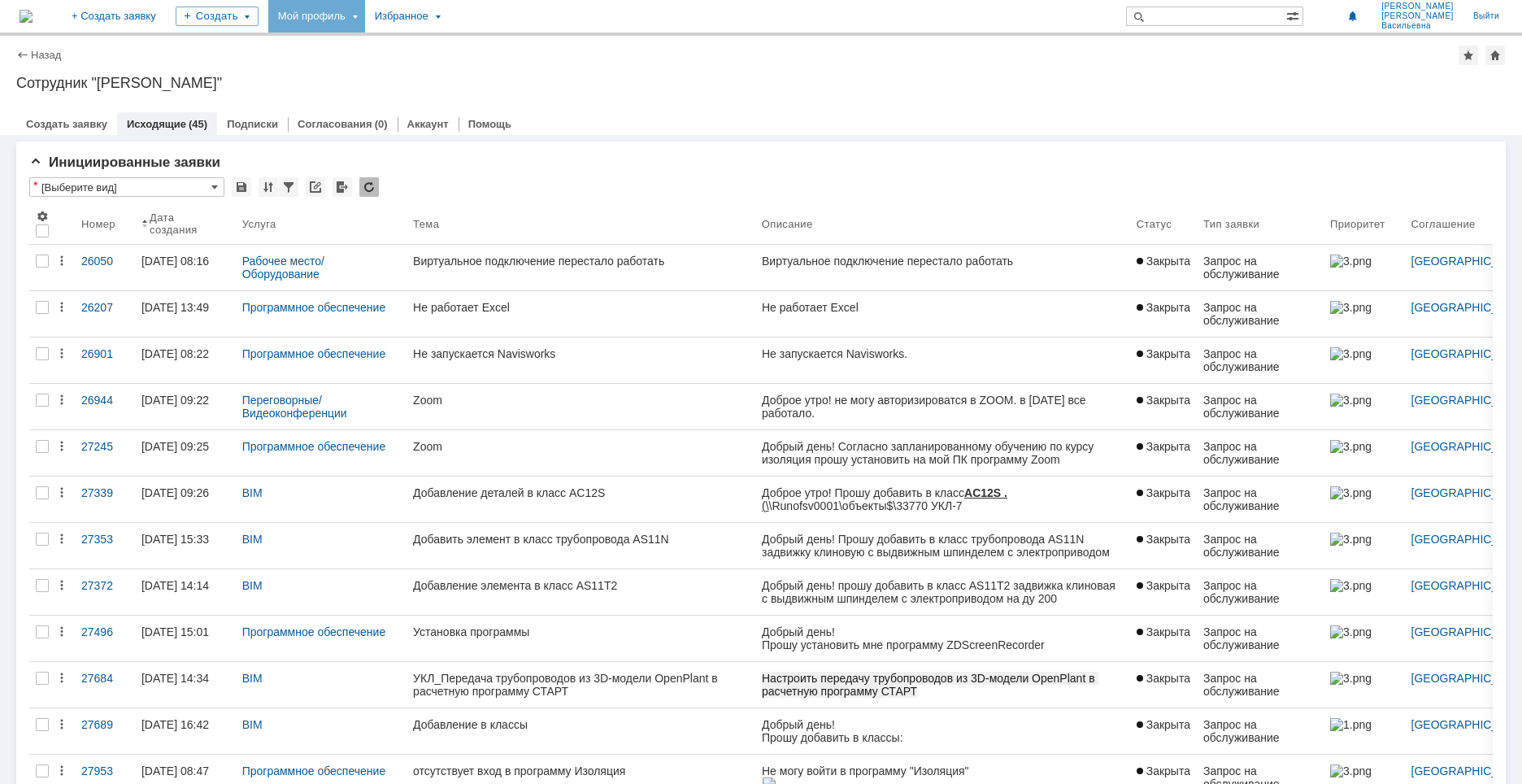
click at [365, 17] on div "Мой профиль" at bounding box center [316, 16] width 97 height 32
click at [492, 77] on link "Мои заявки" at bounding box center [463, 75] width 124 height 19
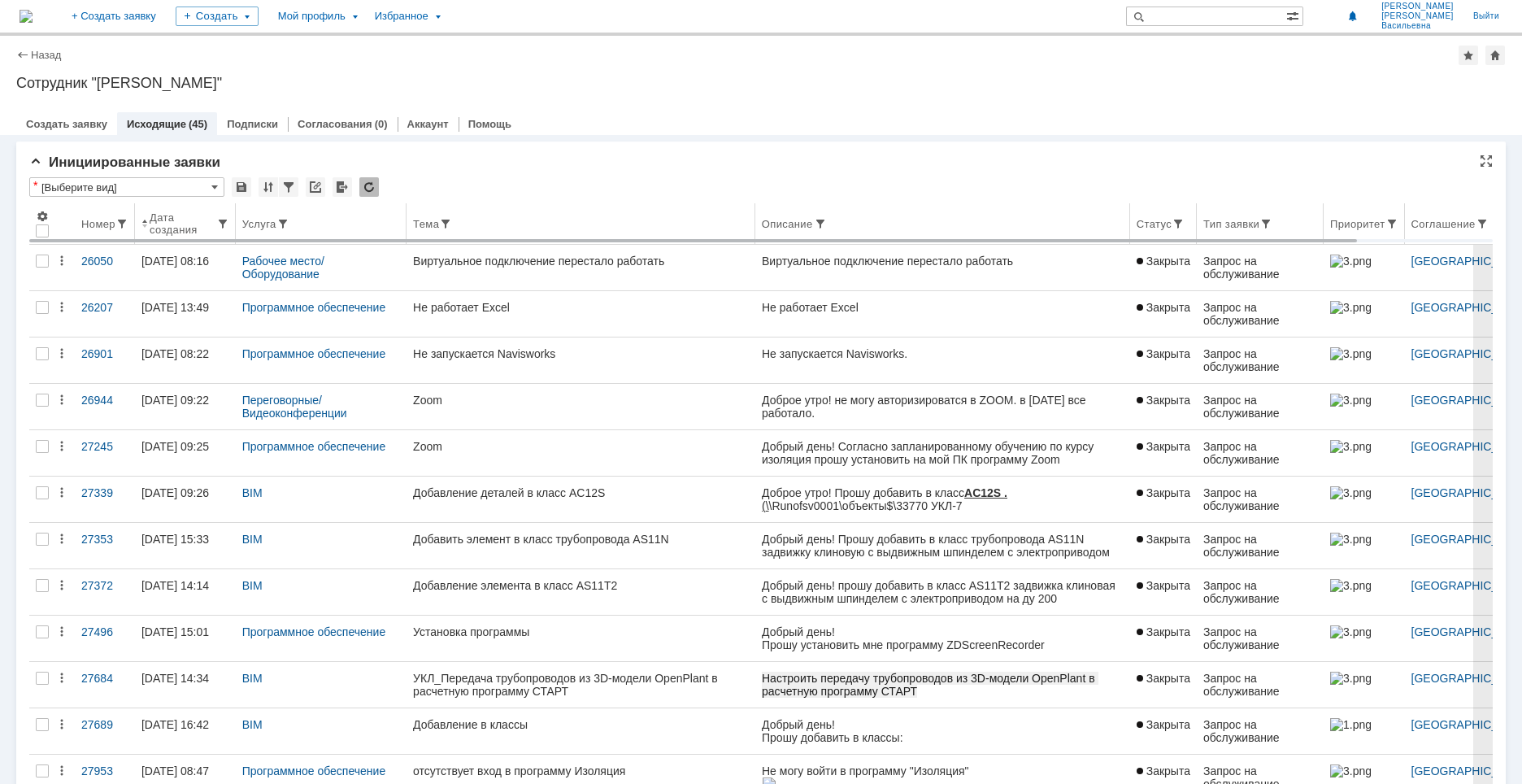
click at [172, 222] on div "Дата создания" at bounding box center [183, 223] width 66 height 24
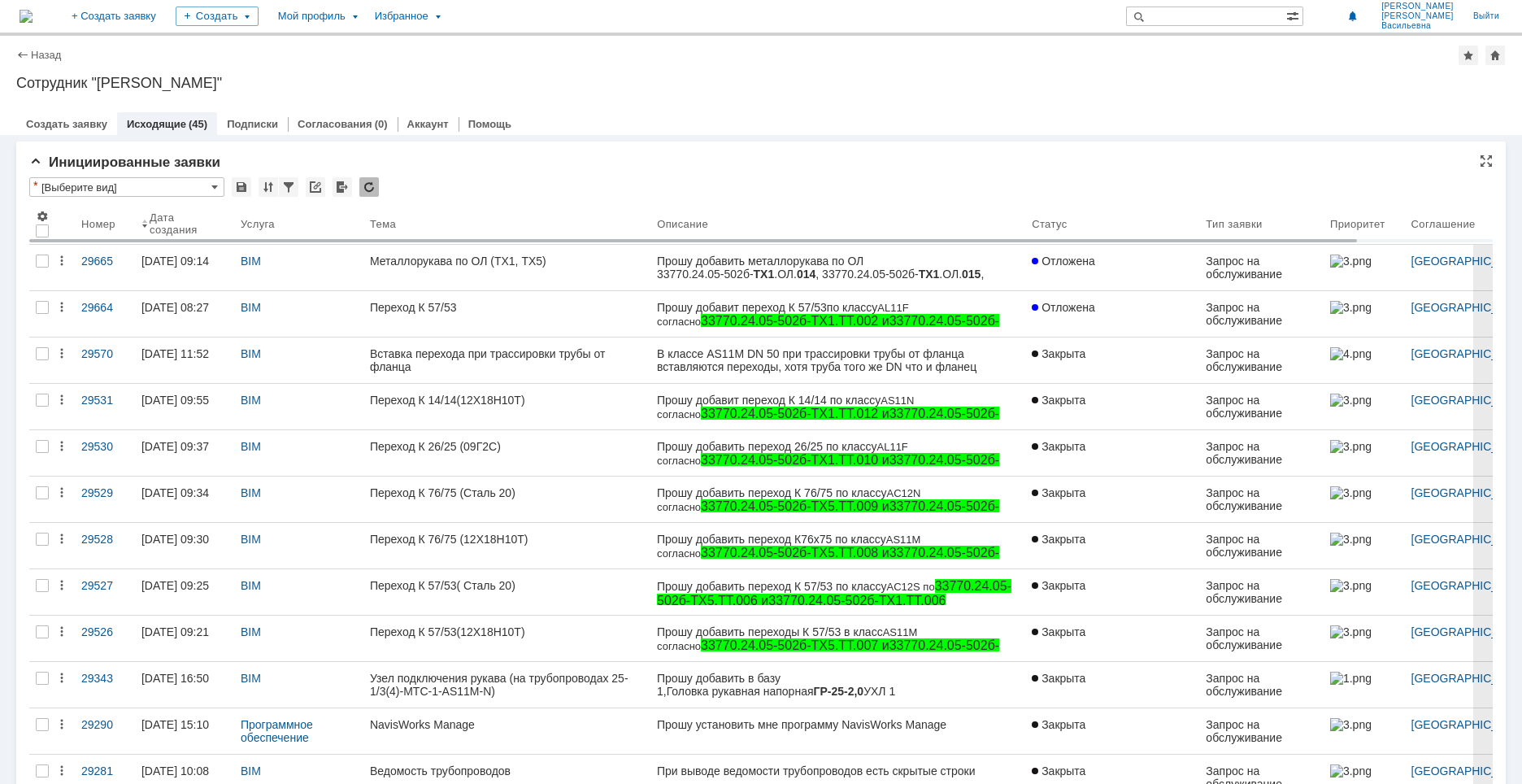
click at [376, 191] on div at bounding box center [369, 186] width 19 height 19
click at [369, 184] on div at bounding box center [369, 186] width 19 height 19
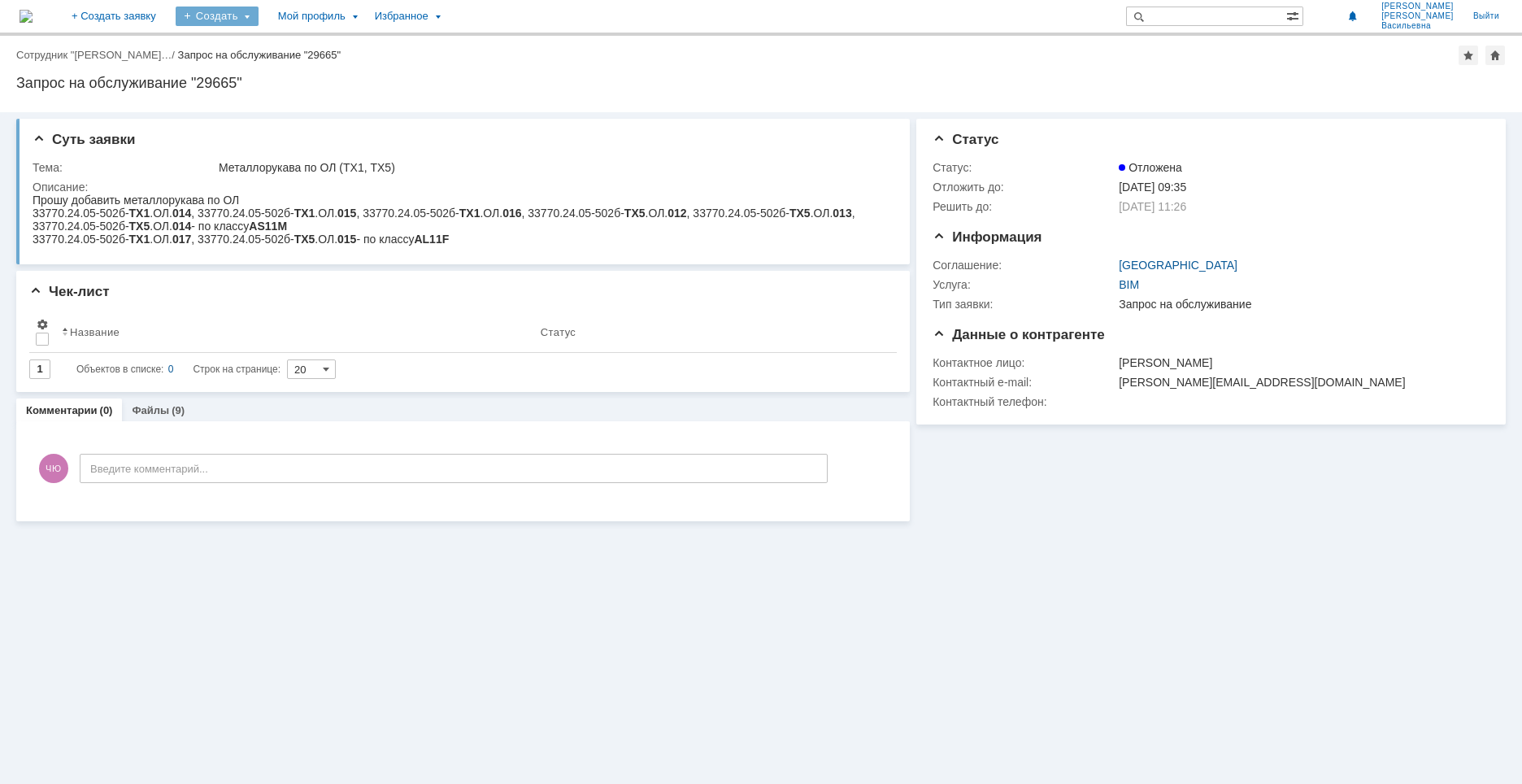
click at [258, 16] on div "Создать" at bounding box center [217, 16] width 83 height 19
click at [298, 38] on div "Заявка" at bounding box center [240, 49] width 130 height 26
click at [365, 18] on div "Мой профиль" at bounding box center [316, 16] width 97 height 32
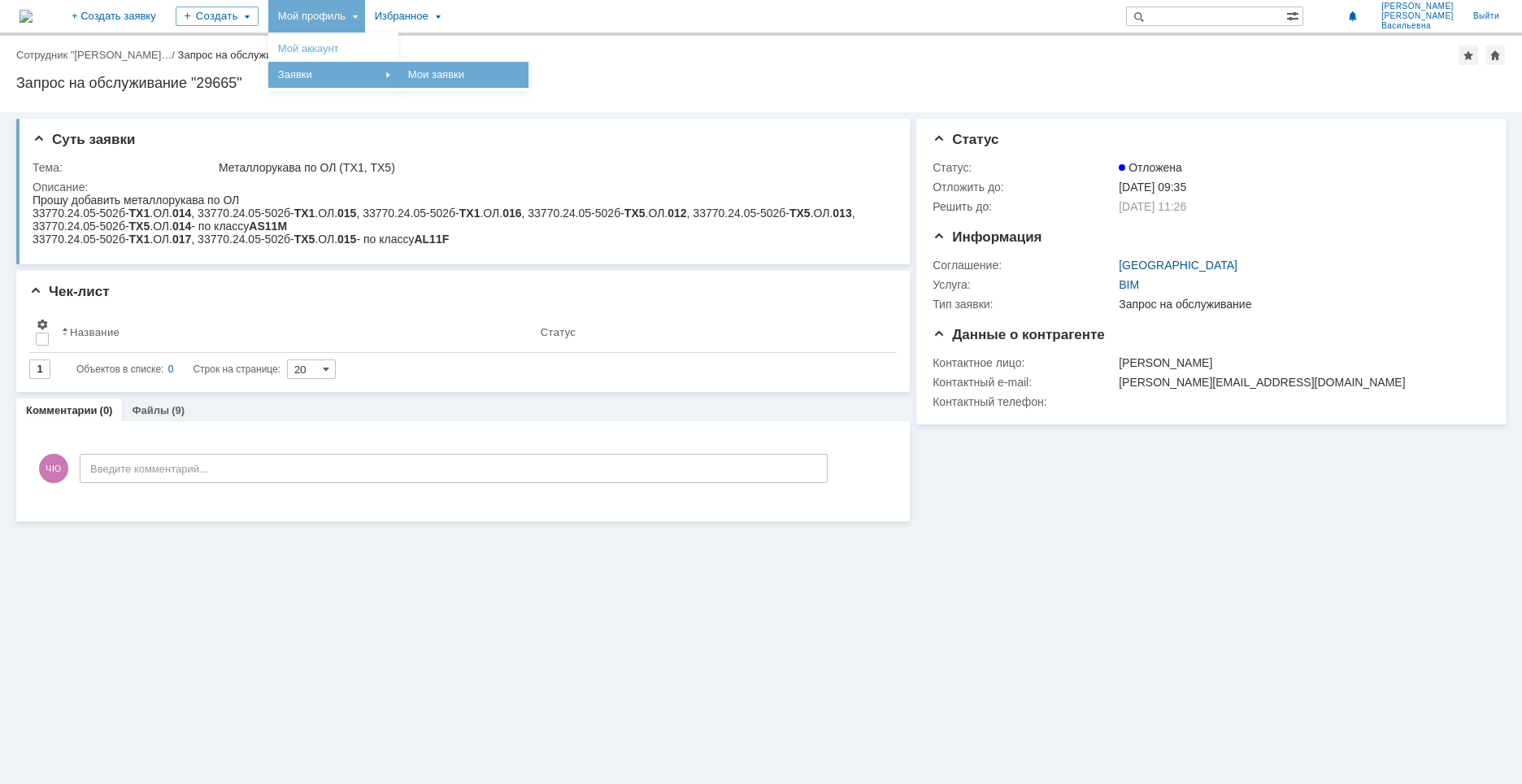
click at [525, 81] on link "Мои заявки" at bounding box center [463, 75] width 124 height 19
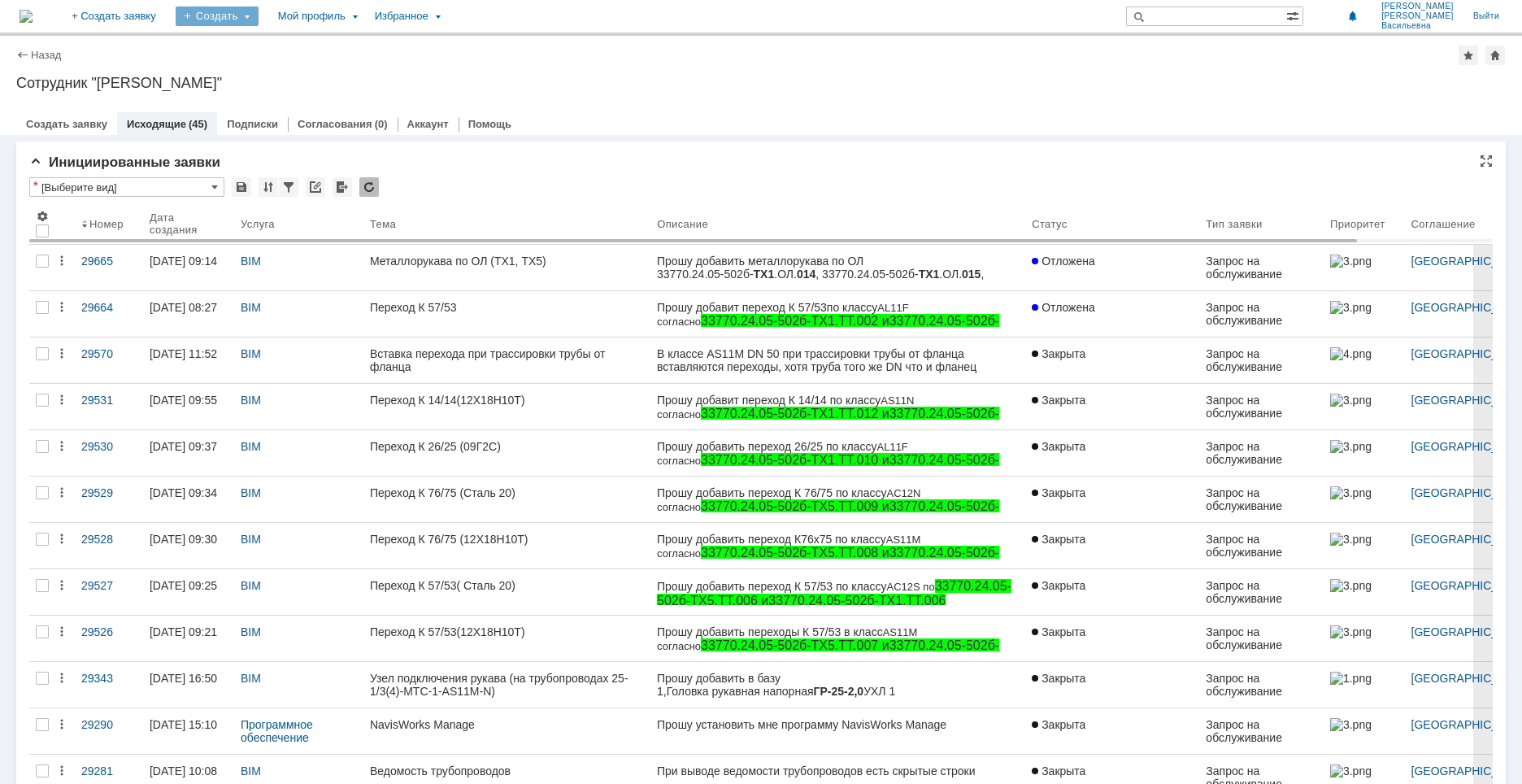
click at [258, 16] on div "Создать" at bounding box center [217, 16] width 83 height 19
click at [303, 44] on link "Заявка" at bounding box center [241, 48] width 124 height 19
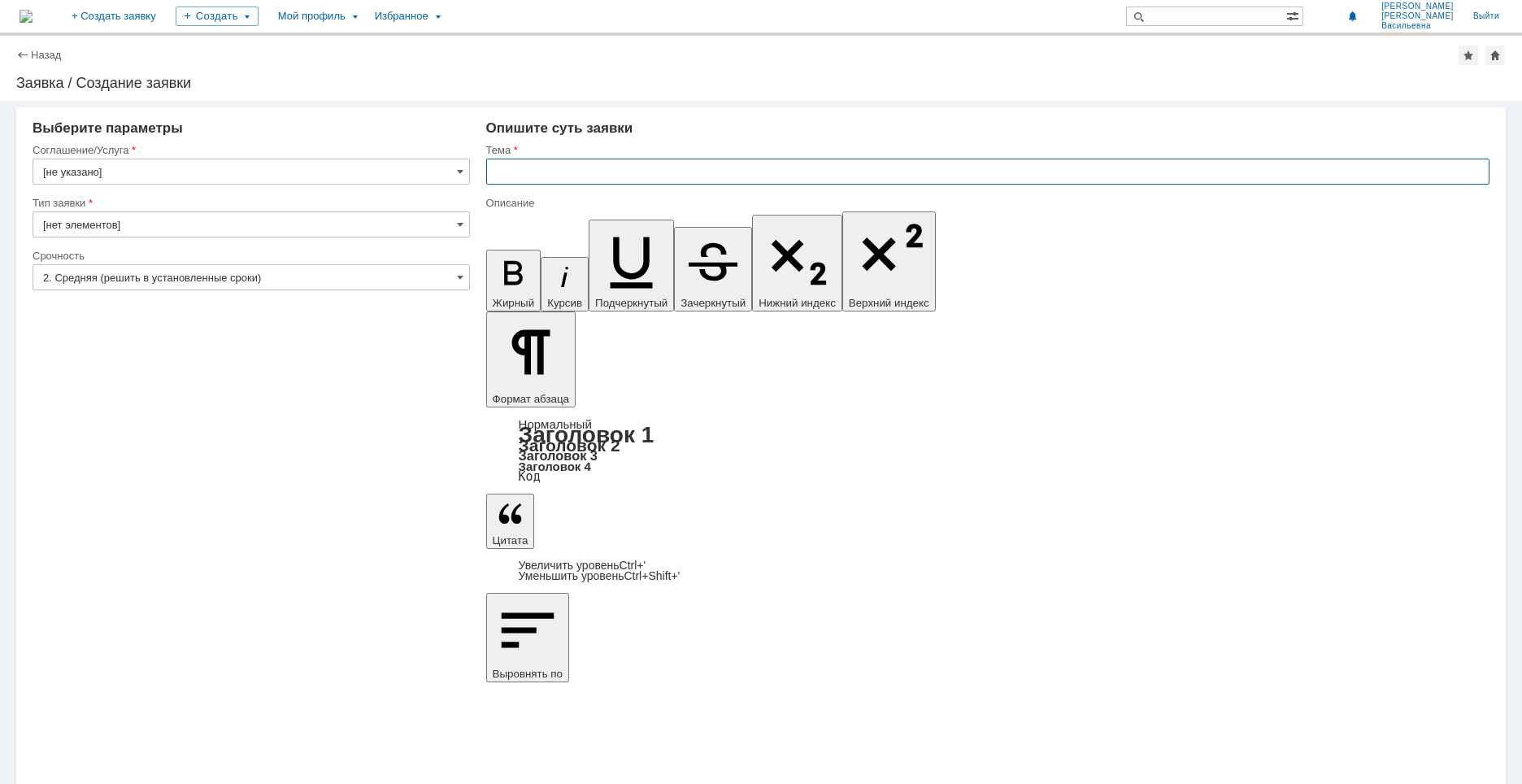
click at [544, 175] on input "text" at bounding box center [988, 172] width 1004 height 26
click at [1271, 471] on div "Внимание! Выберите параметры Соглашение/Услуга [не указано] Тип заявки [нет эле…" at bounding box center [761, 442] width 1522 height 683
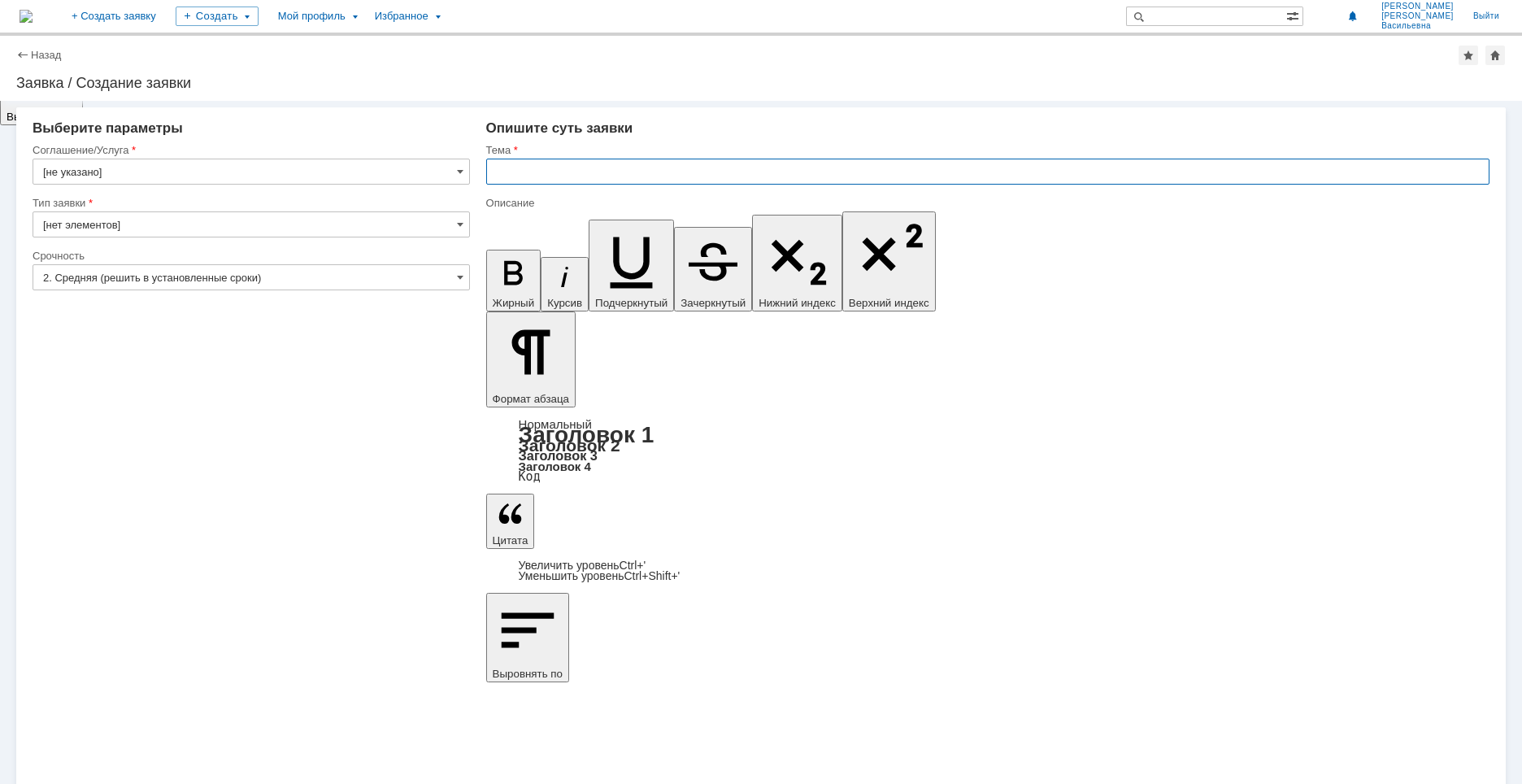
click at [603, 165] on input "text" at bounding box center [988, 172] width 1004 height 26
type input "Клапан запорный игольчатый"
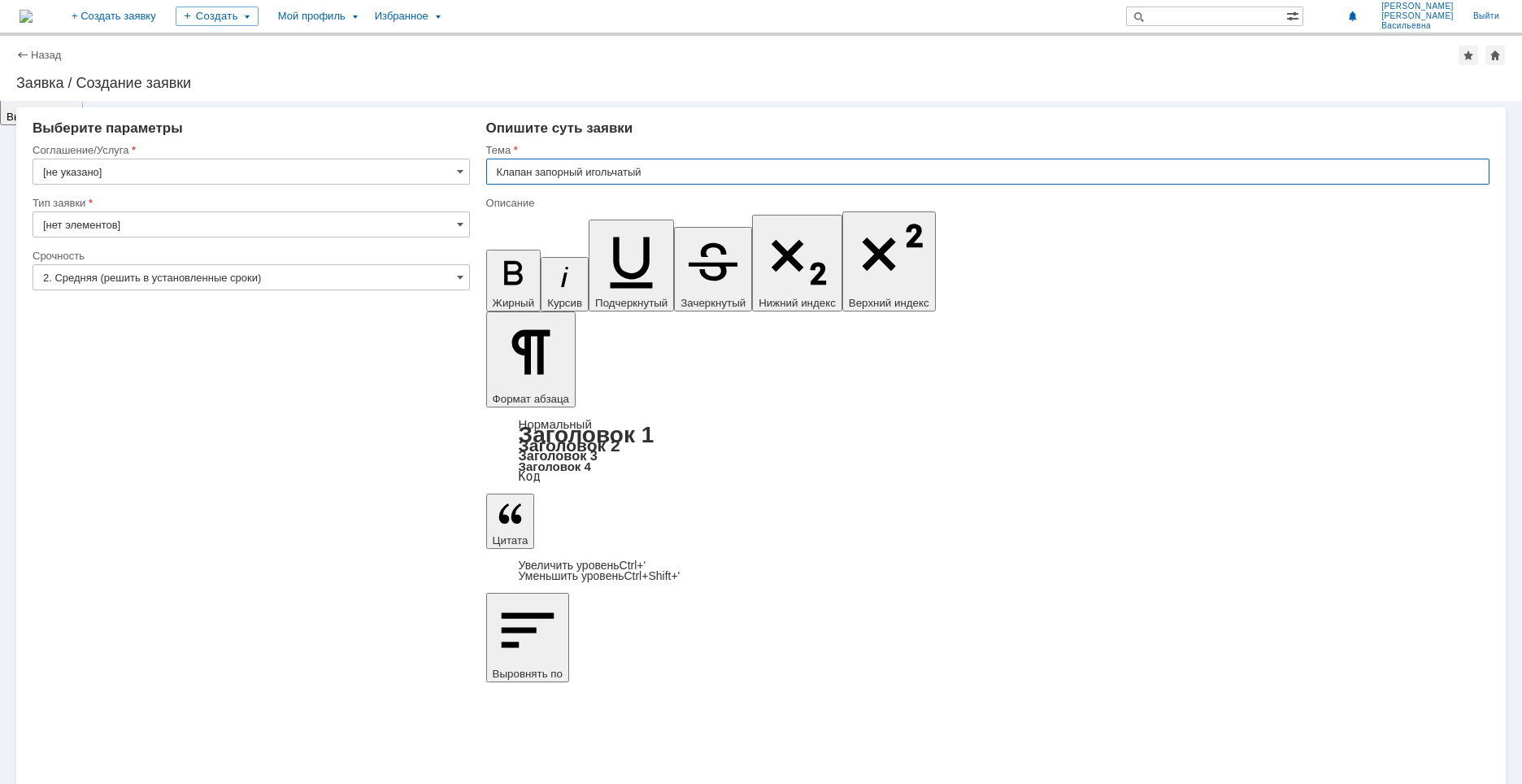
click at [673, 172] on input "Клапан запорный игольчатый" at bounding box center [988, 172] width 1004 height 26
type input "Клапан запорный игольчатый (DN15)"
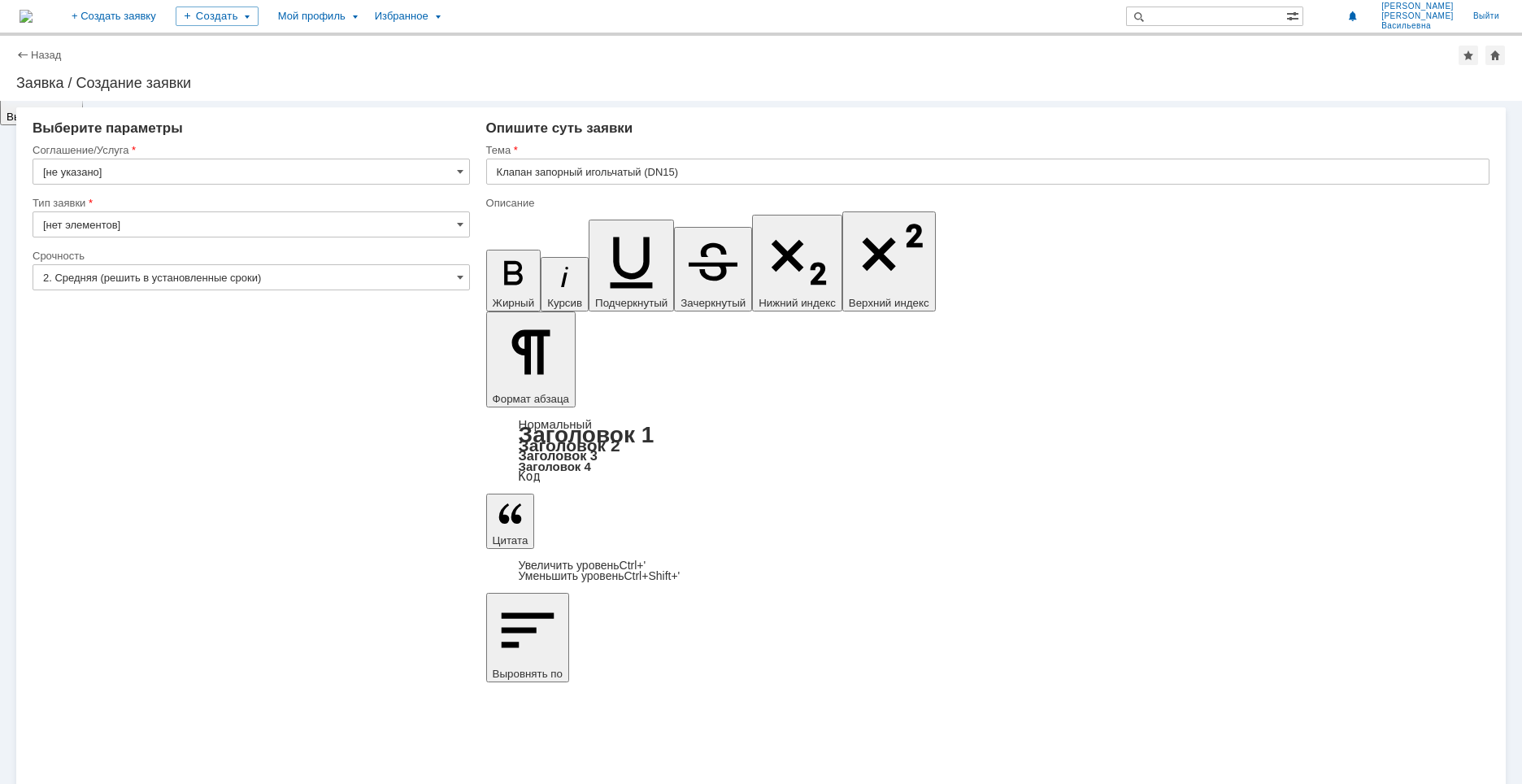
click at [459, 163] on input "[не указано]" at bounding box center [251, 172] width 437 height 26
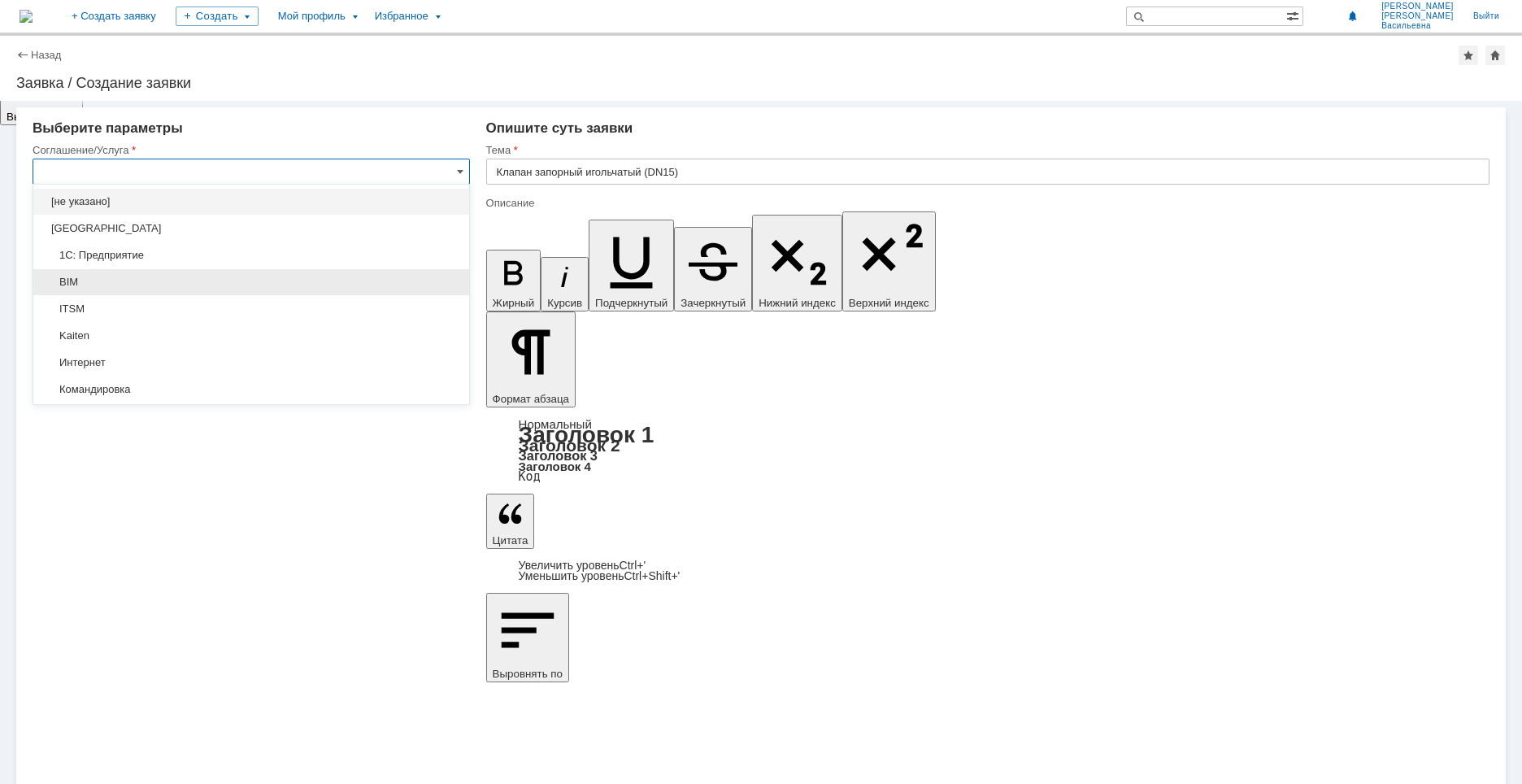
click at [225, 281] on span "BIM" at bounding box center [251, 282] width 416 height 13
type input "BIM"
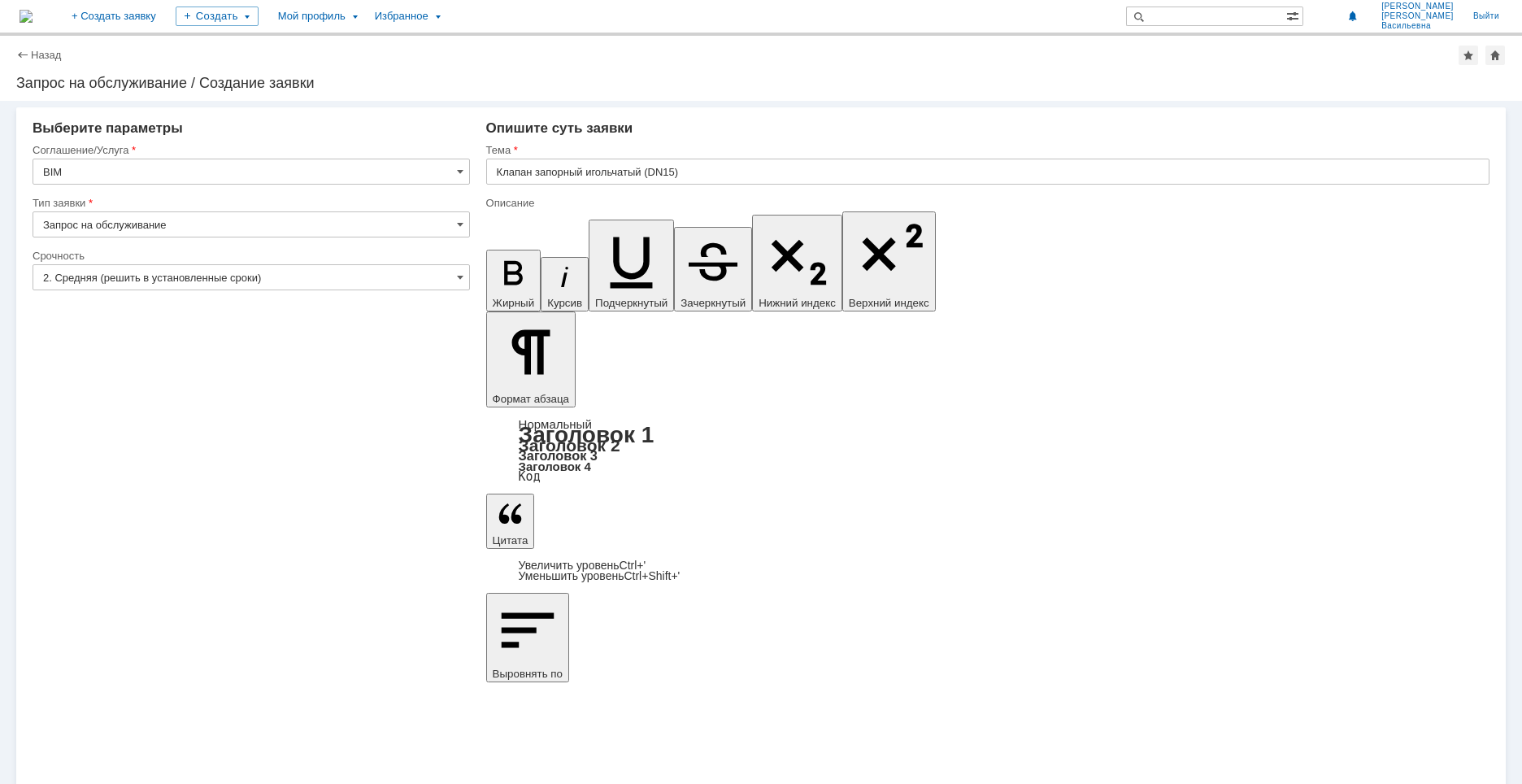
drag, startPoint x: 997, startPoint y: 5718, endPoint x: 1095, endPoint y: 5718, distance: 98.0
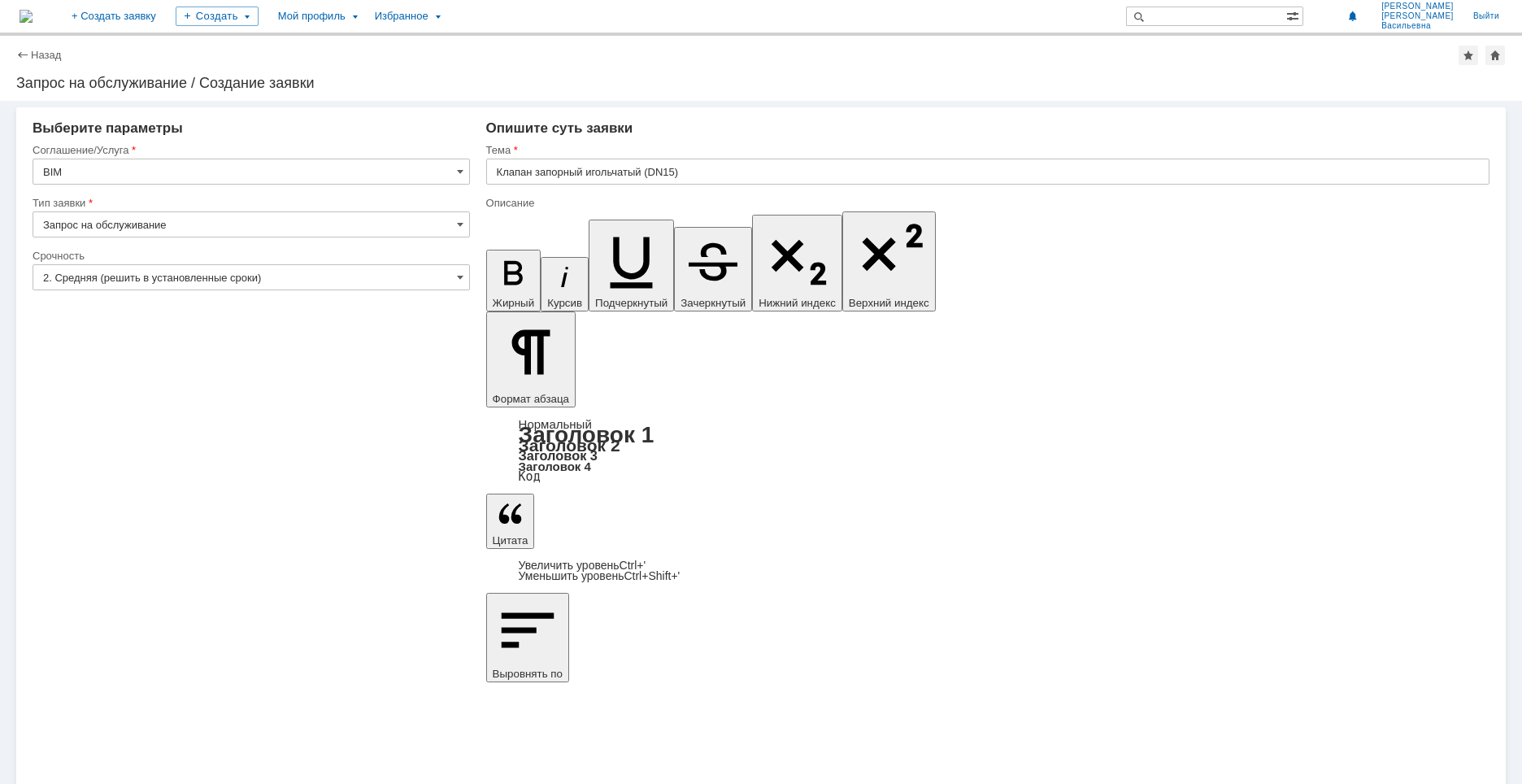
drag, startPoint x: 1140, startPoint y: 5720, endPoint x: 1173, endPoint y: 5719, distance: 33.0
click at [495, 252] on icon "button" at bounding box center [514, 273] width 42 height 42
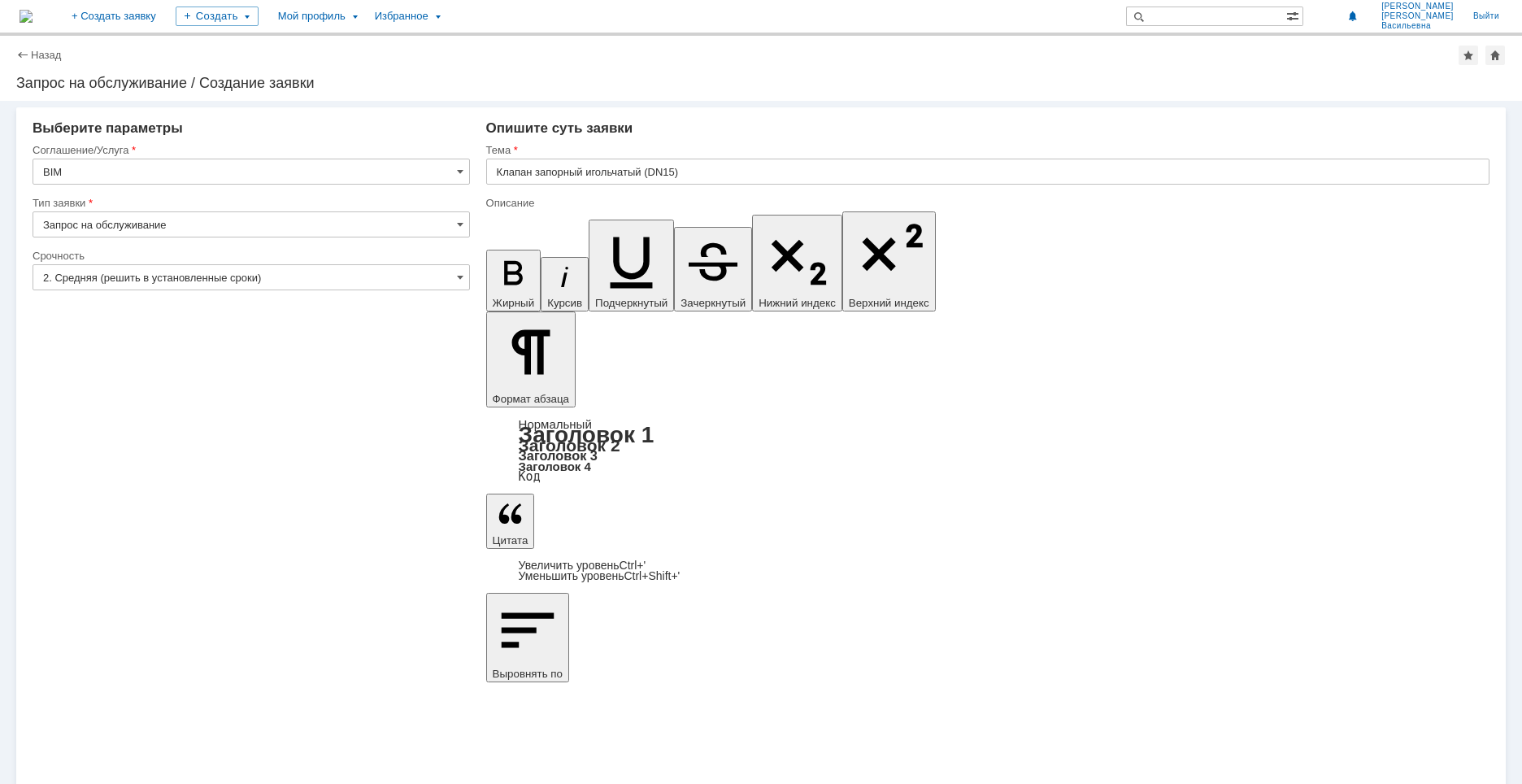
drag, startPoint x: 1294, startPoint y: 5784, endPoint x: 1251, endPoint y: 5767, distance: 46.2
drag, startPoint x: 1179, startPoint y: 5719, endPoint x: 1215, endPoint y: 5720, distance: 36.0
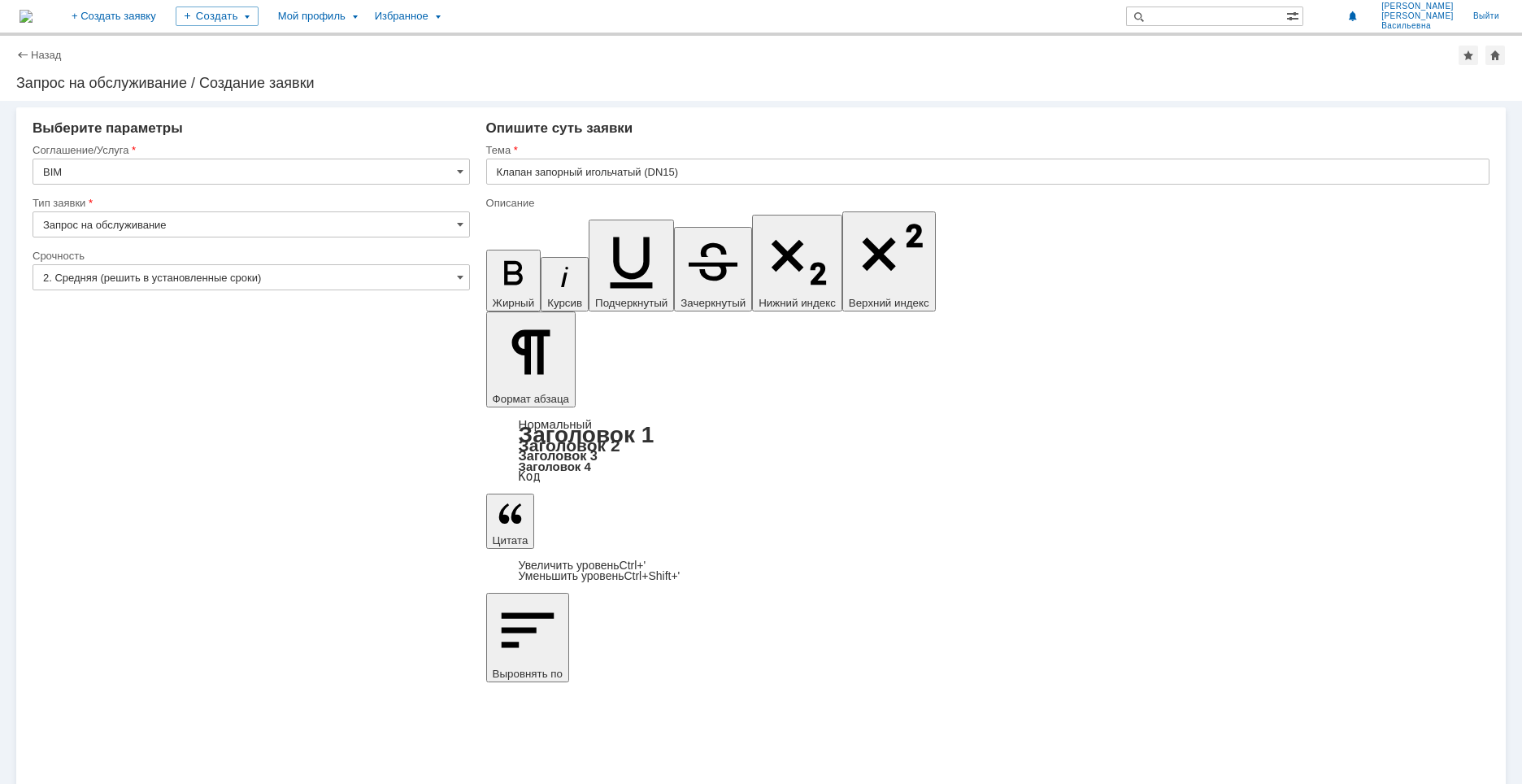
click at [504, 261] on icon "button" at bounding box center [513, 273] width 18 height 24
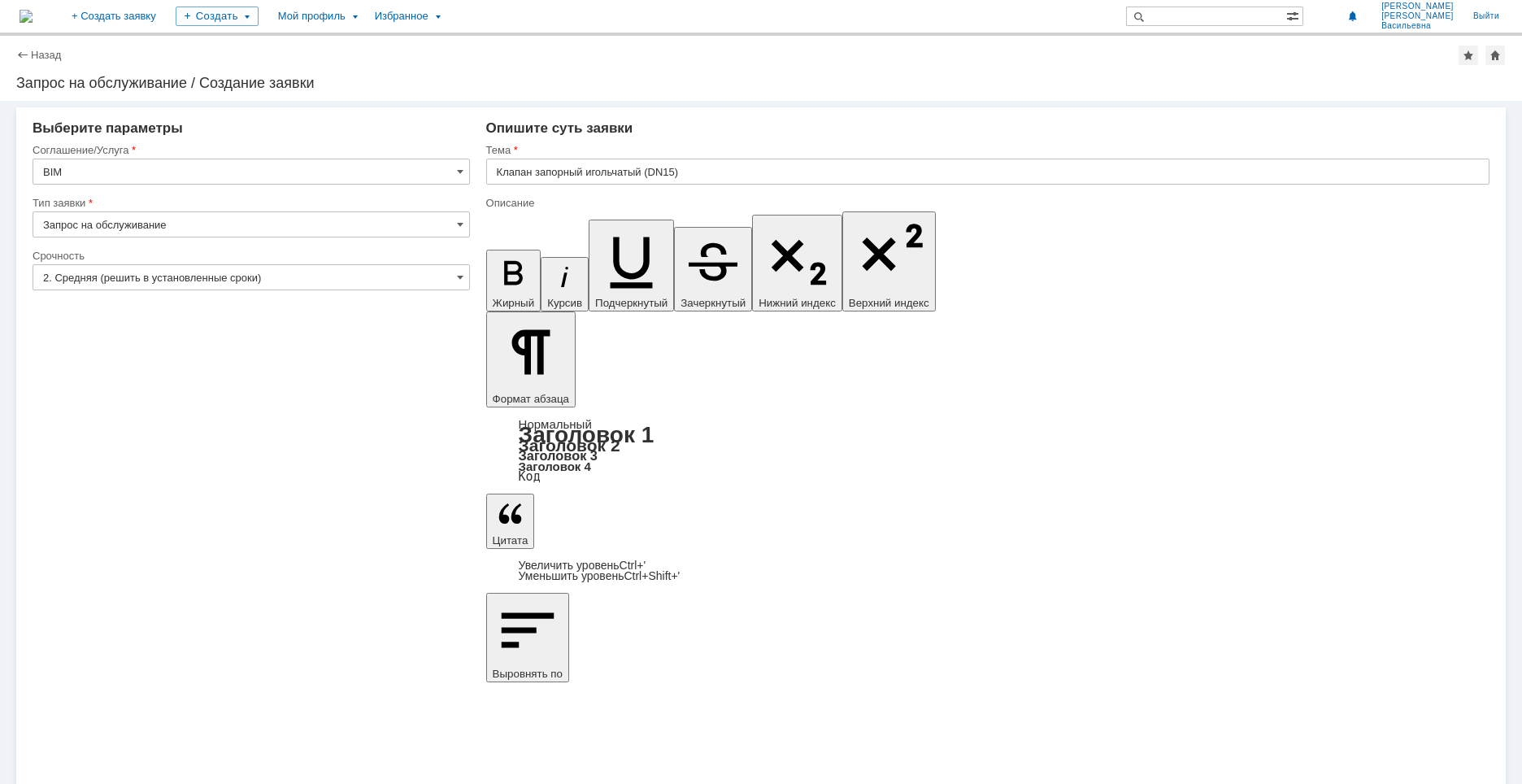
drag, startPoint x: 1216, startPoint y: 5720, endPoint x: 1232, endPoint y: 5720, distance: 16.0
drag, startPoint x: 1223, startPoint y: 5718, endPoint x: 1269, endPoint y: 5722, distance: 46.2
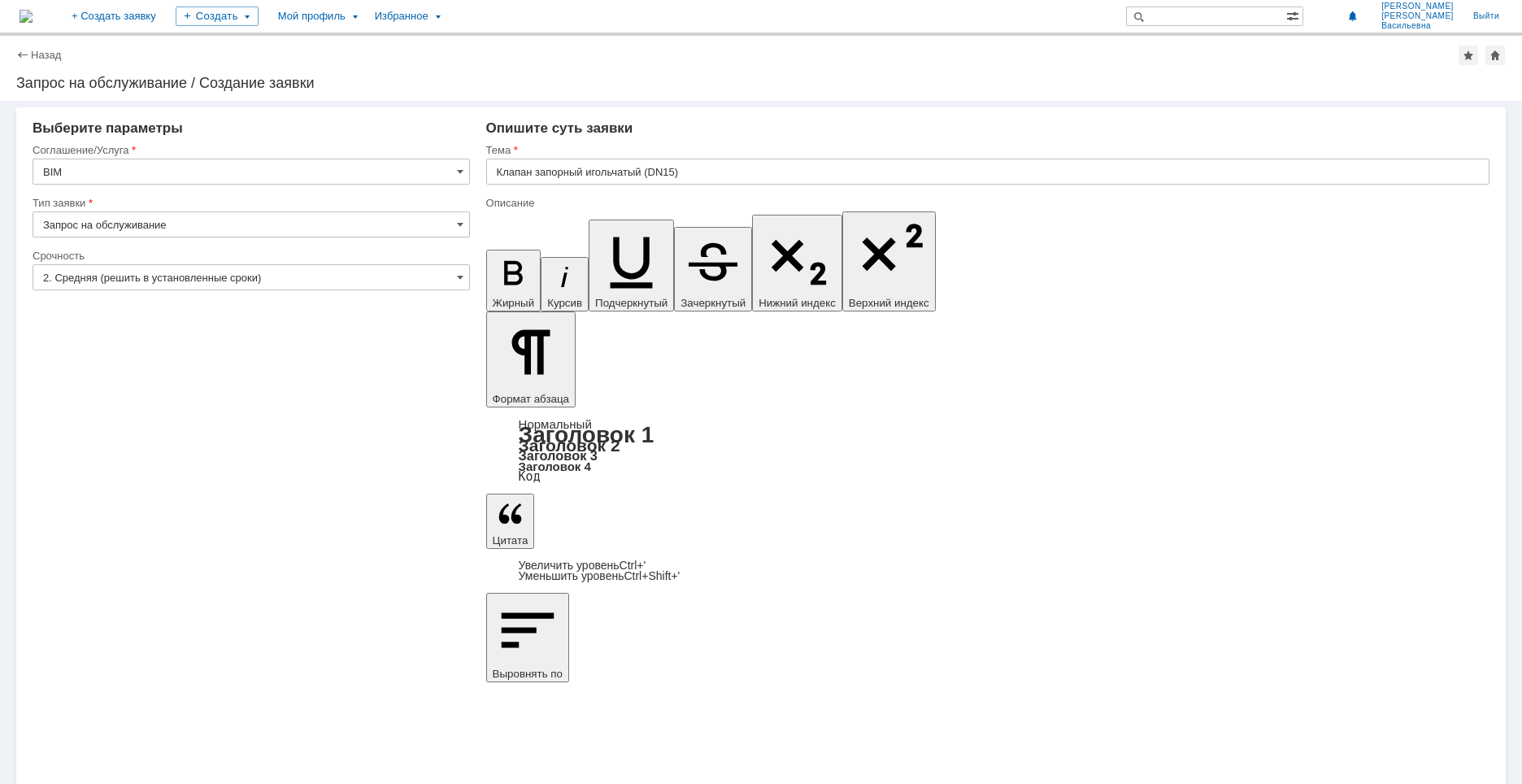
drag, startPoint x: 1260, startPoint y: 5718, endPoint x: 1226, endPoint y: 5718, distance: 34.0
click at [493, 252] on icon "button" at bounding box center [514, 273] width 42 height 42
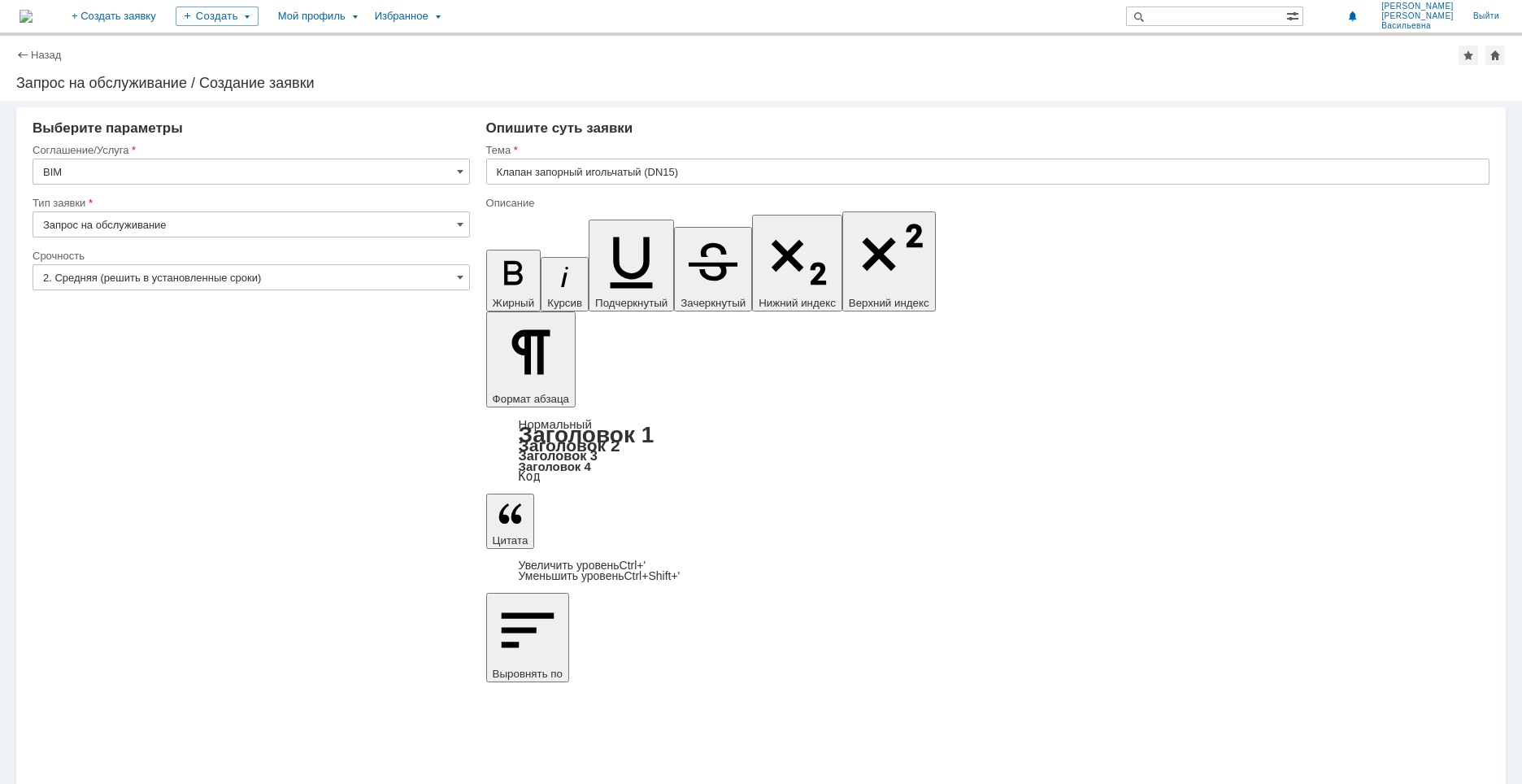
drag, startPoint x: 1049, startPoint y: 5719, endPoint x: 1085, endPoint y: 5719, distance: 36.0
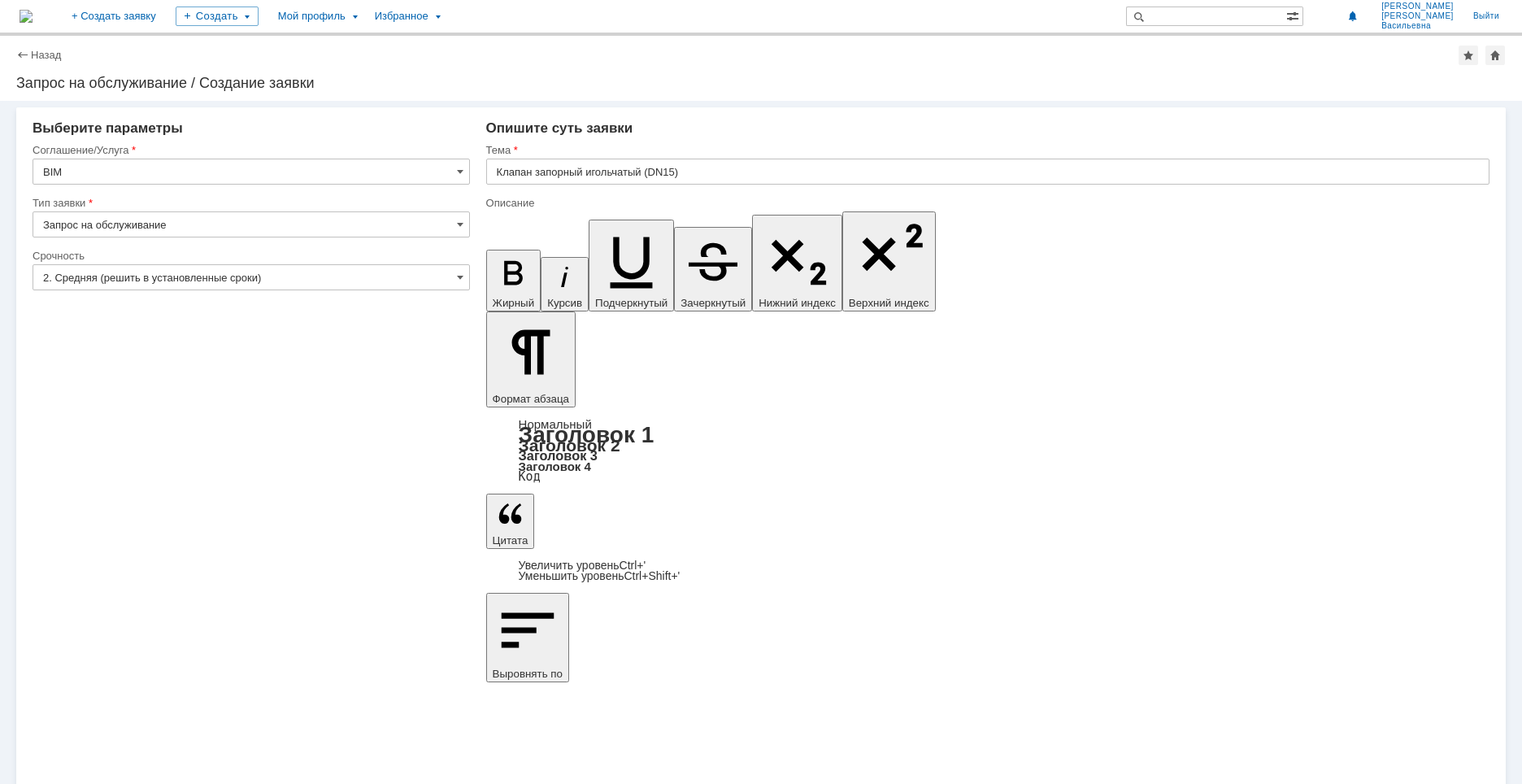
drag, startPoint x: 509, startPoint y: 5745, endPoint x: 558, endPoint y: 5745, distance: 49.0
